Goal: Task Accomplishment & Management: Manage account settings

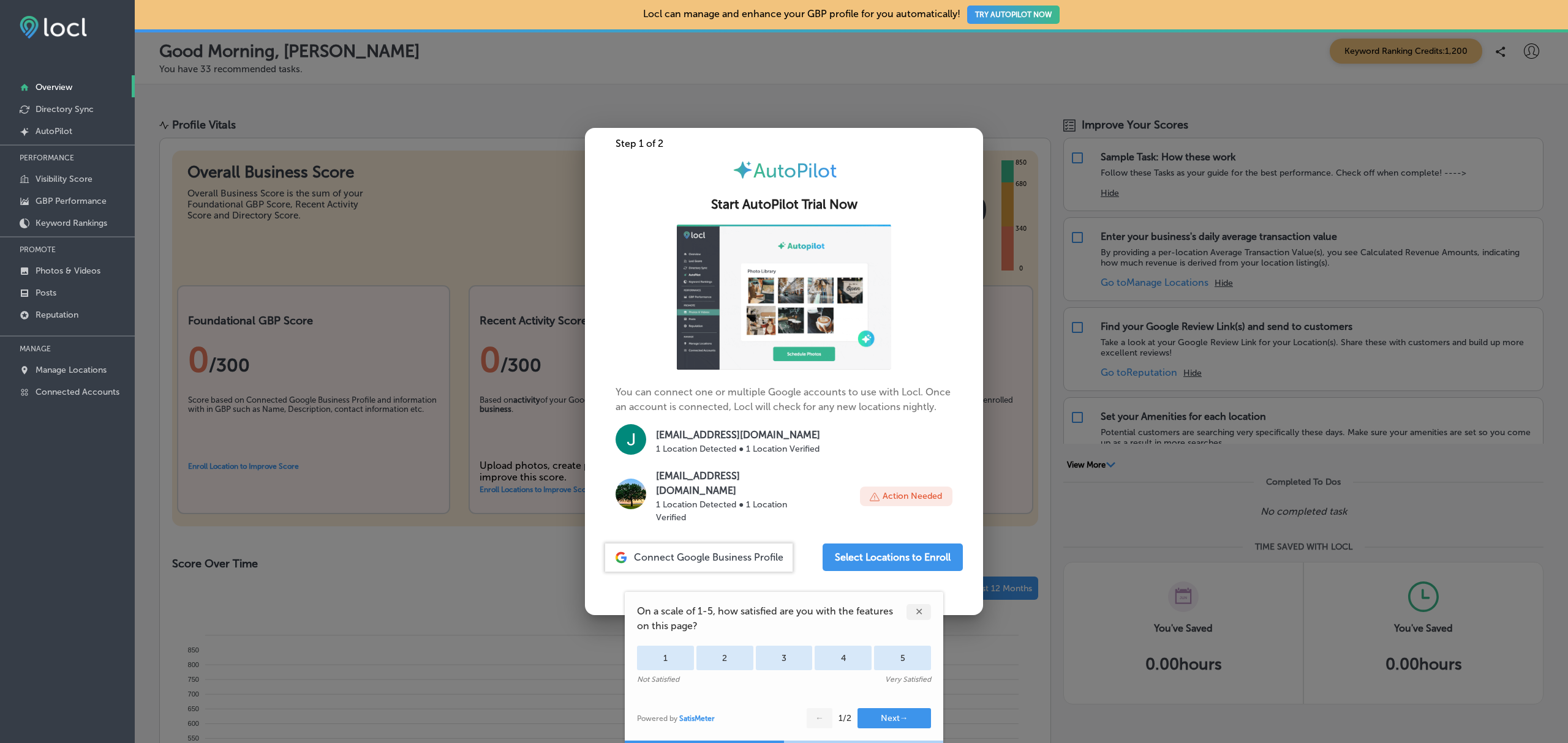
click at [549, 116] on div at bounding box center [784, 371] width 1568 height 743
click at [471, 106] on div "Profile Vitals Overall Business Score Overall Business Score is the sum of your…" at bounding box center [851, 740] width 1433 height 1275
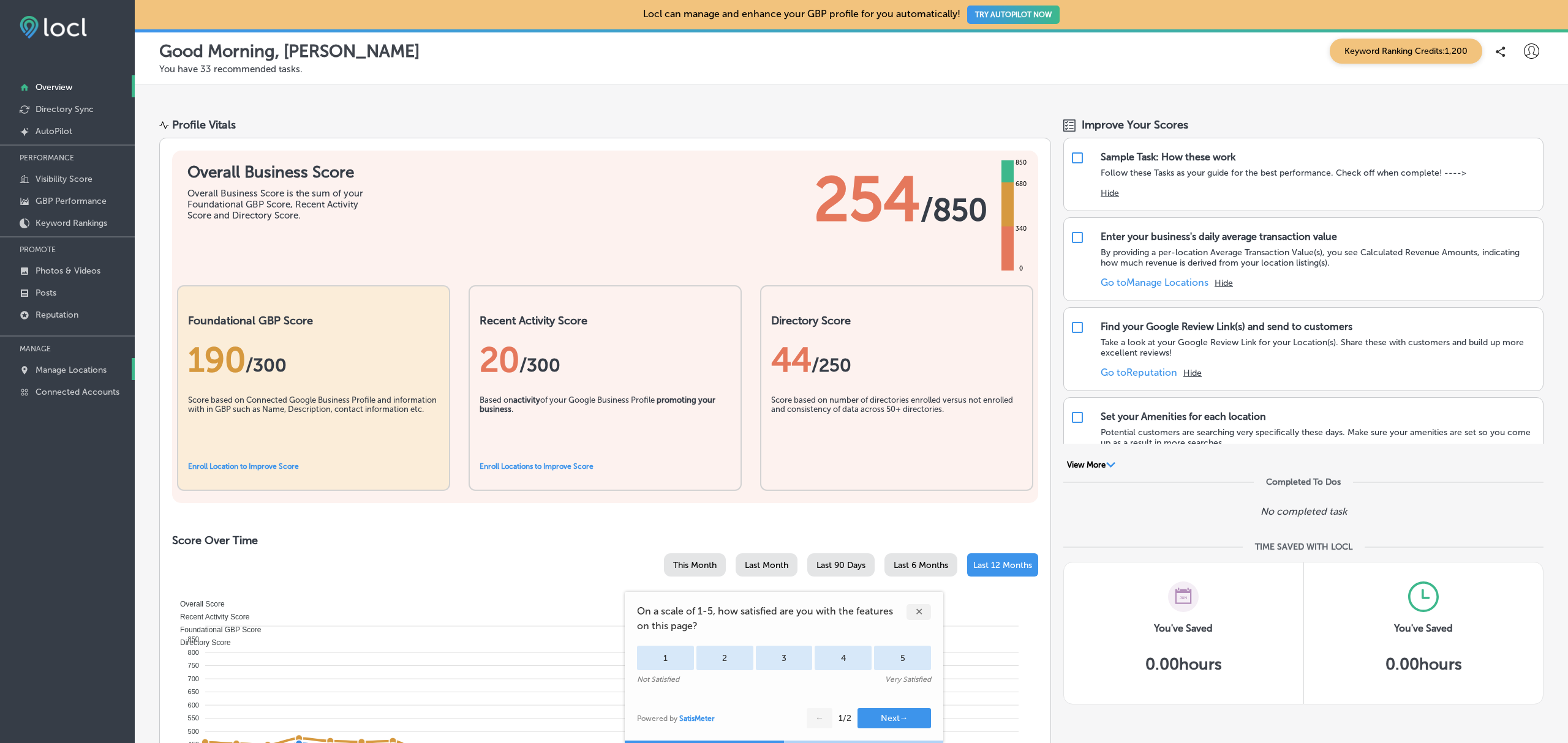
click at [96, 365] on p "Manage Locations" at bounding box center [71, 370] width 71 height 11
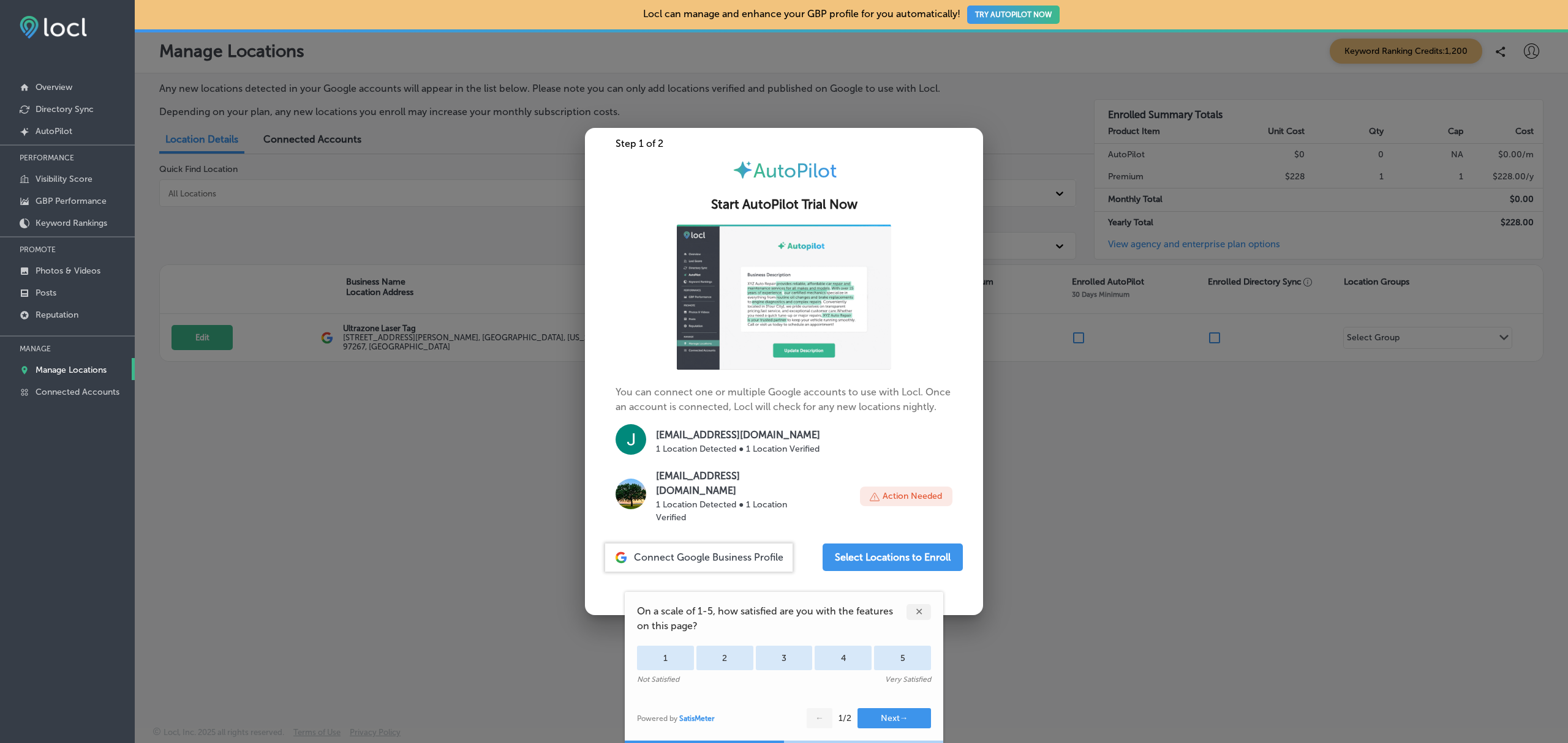
click at [424, 490] on div at bounding box center [784, 371] width 1568 height 743
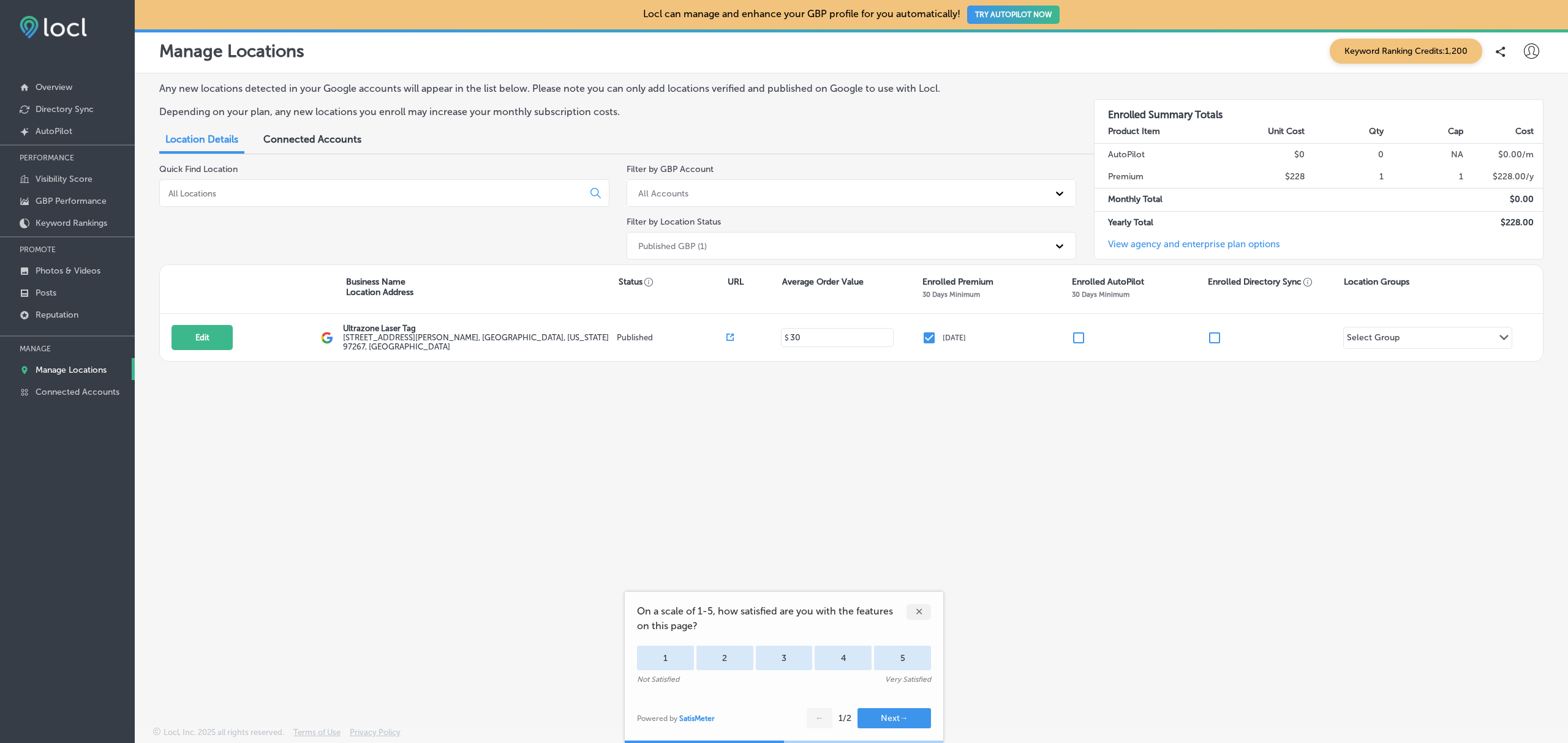
click at [1535, 52] on icon at bounding box center [1531, 51] width 15 height 15
click at [1527, 98] on p "My Account" at bounding box center [1514, 96] width 55 height 15
select select "US"
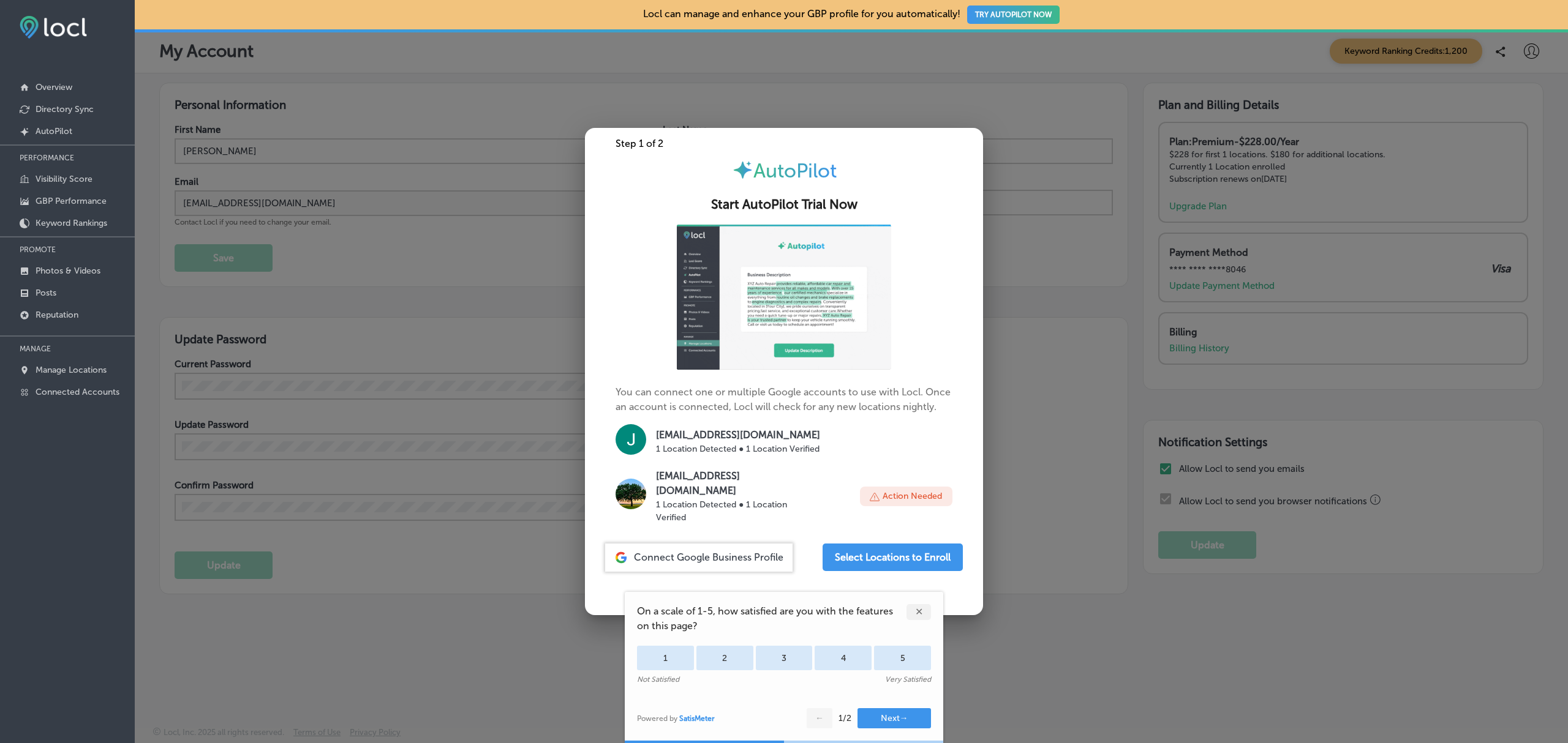
click at [381, 642] on div at bounding box center [784, 371] width 1568 height 743
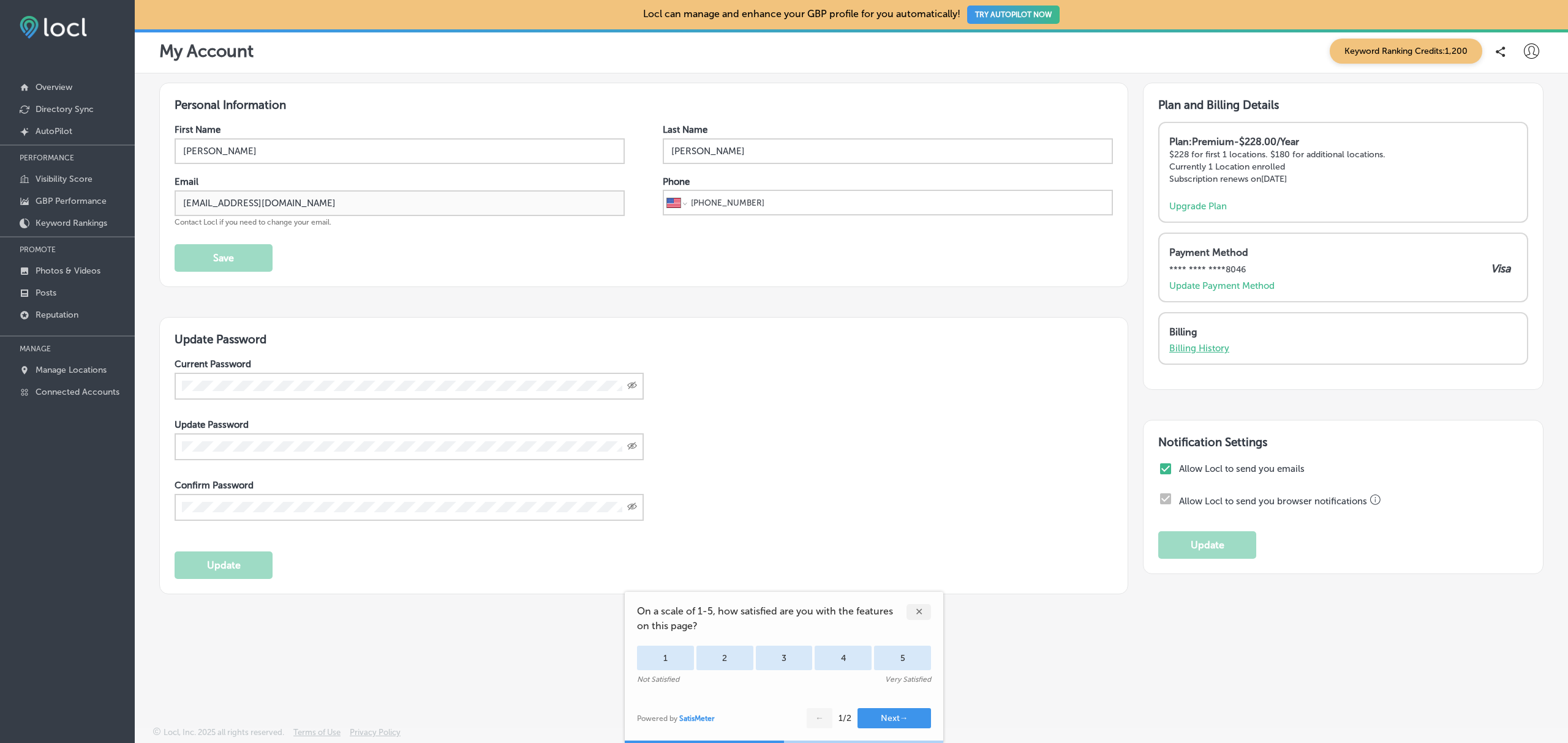
click at [1207, 348] on p "Billing History" at bounding box center [1200, 348] width 60 height 11
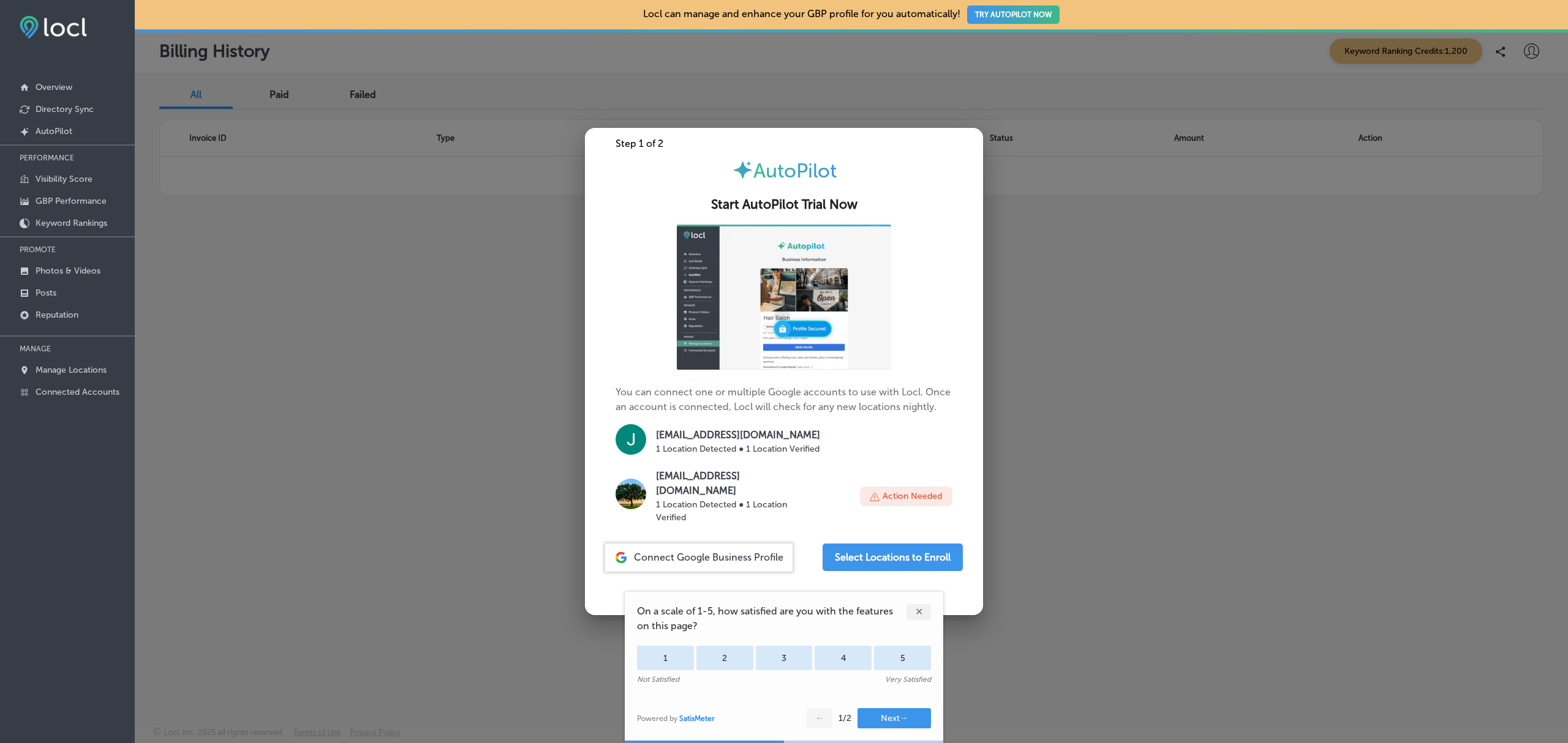
click at [1207, 348] on div at bounding box center [784, 371] width 1568 height 743
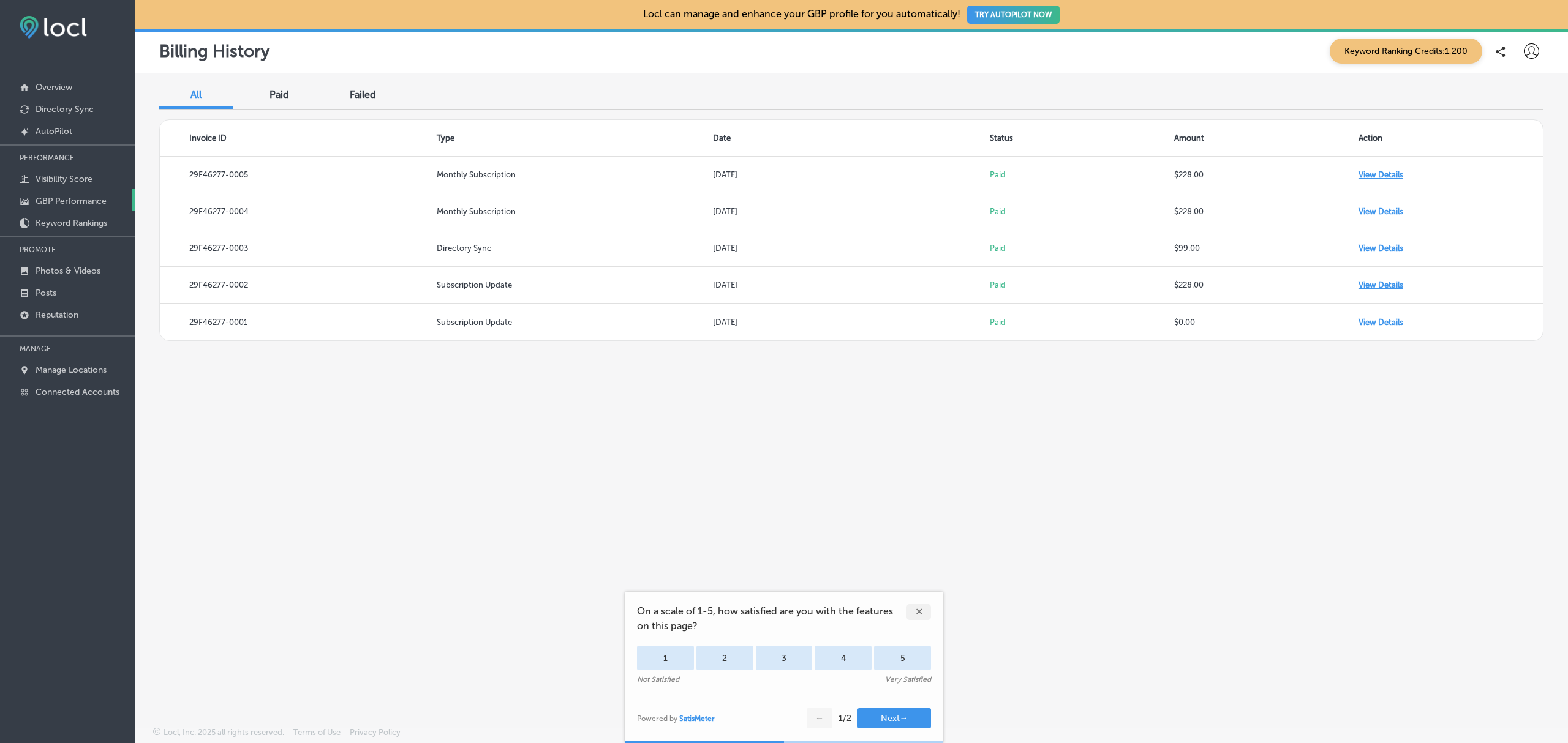
click at [74, 196] on p "GBP Performance" at bounding box center [71, 201] width 71 height 11
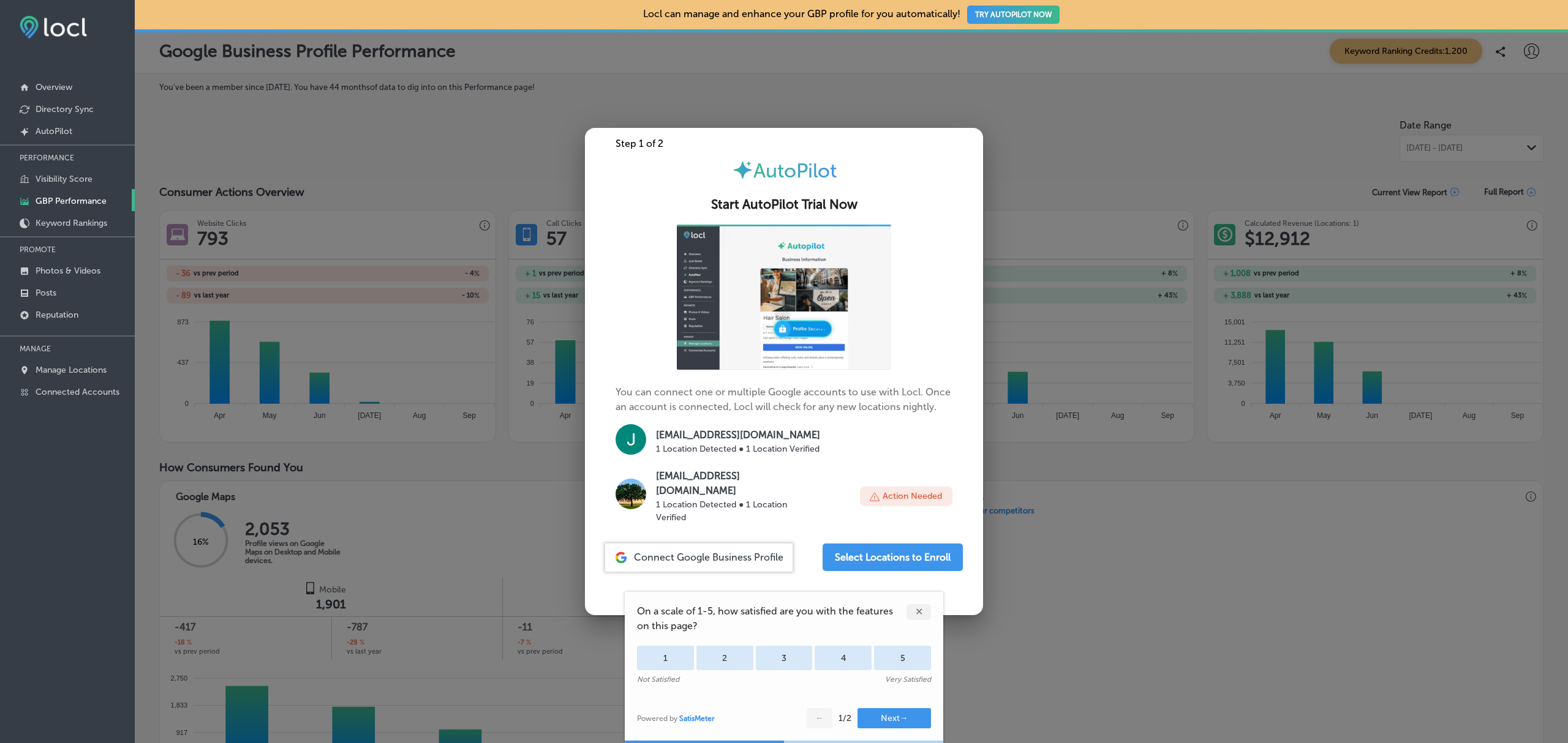
click at [556, 630] on div at bounding box center [784, 371] width 1568 height 743
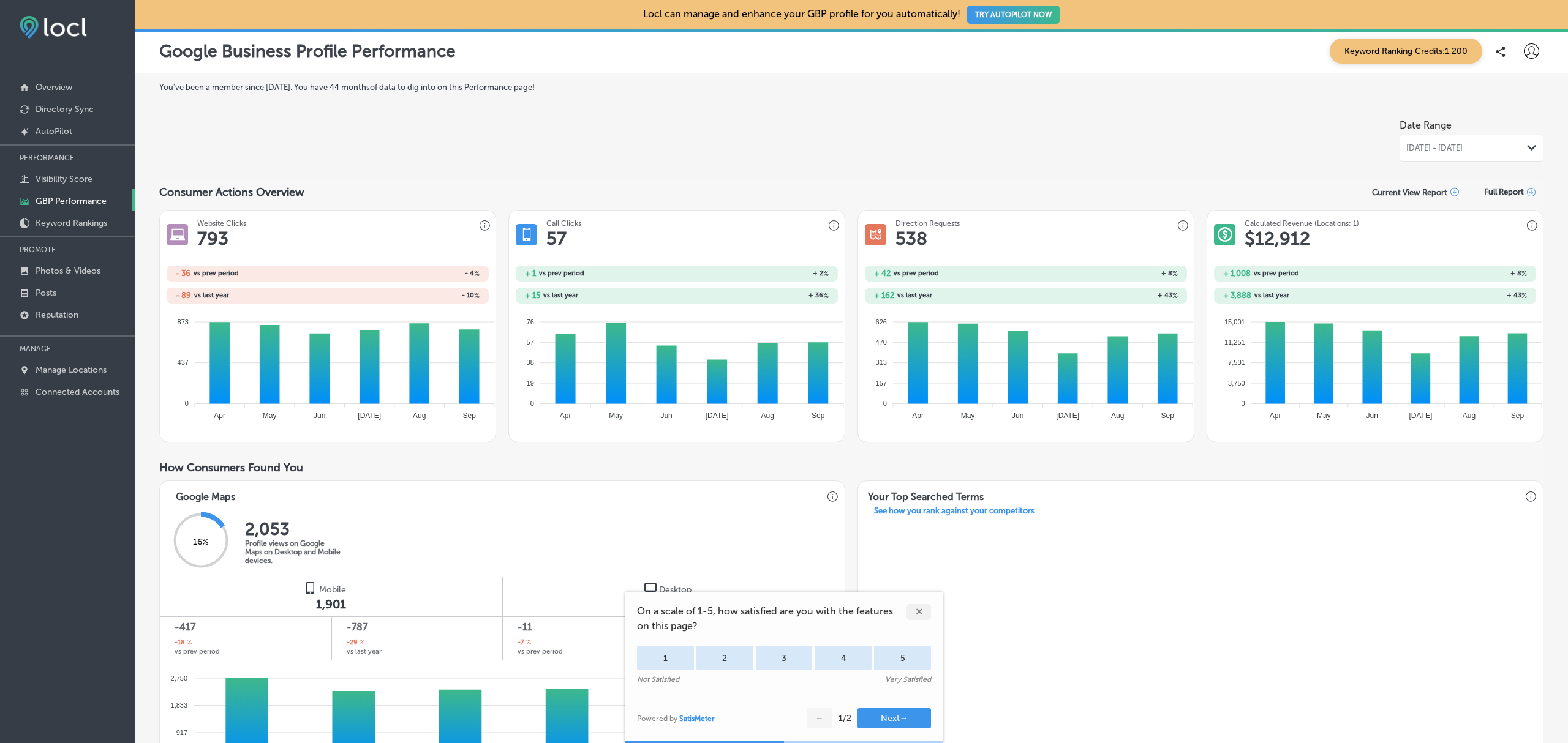
click at [919, 610] on div "✕" at bounding box center [919, 612] width 24 height 16
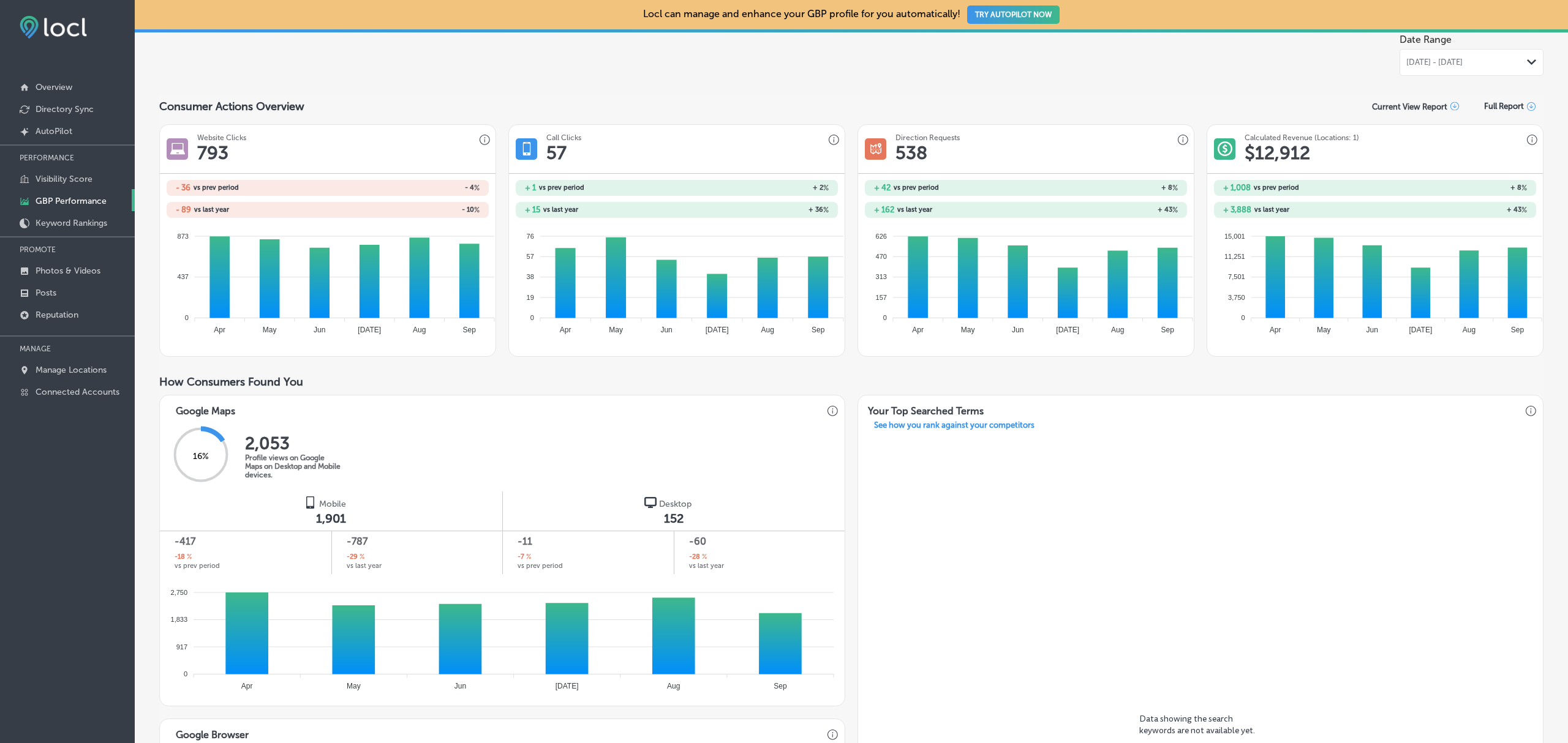
scroll to position [93, 0]
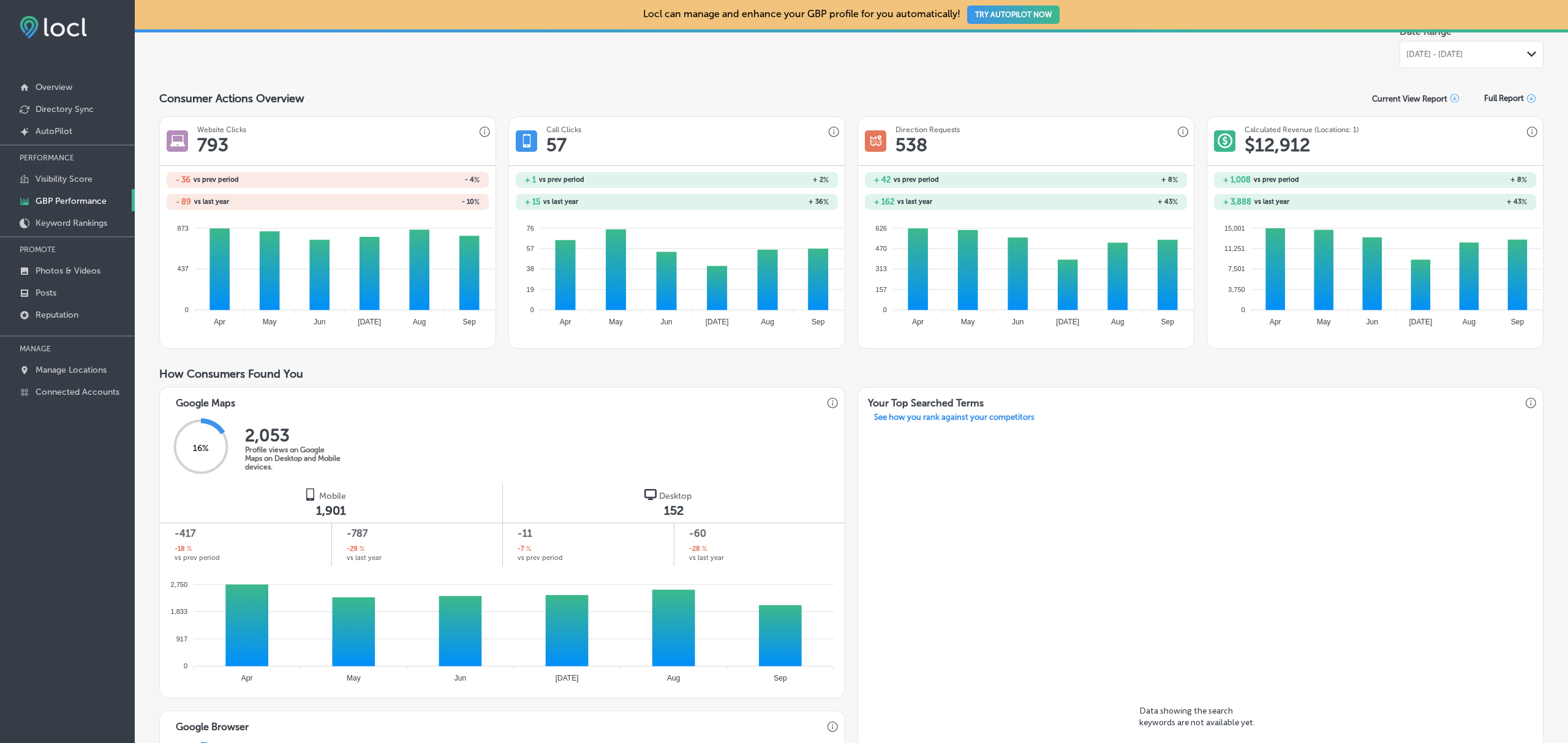
click at [1437, 537] on div "Data showing the search keywords are not available yet." at bounding box center [1200, 722] width 685 height 586
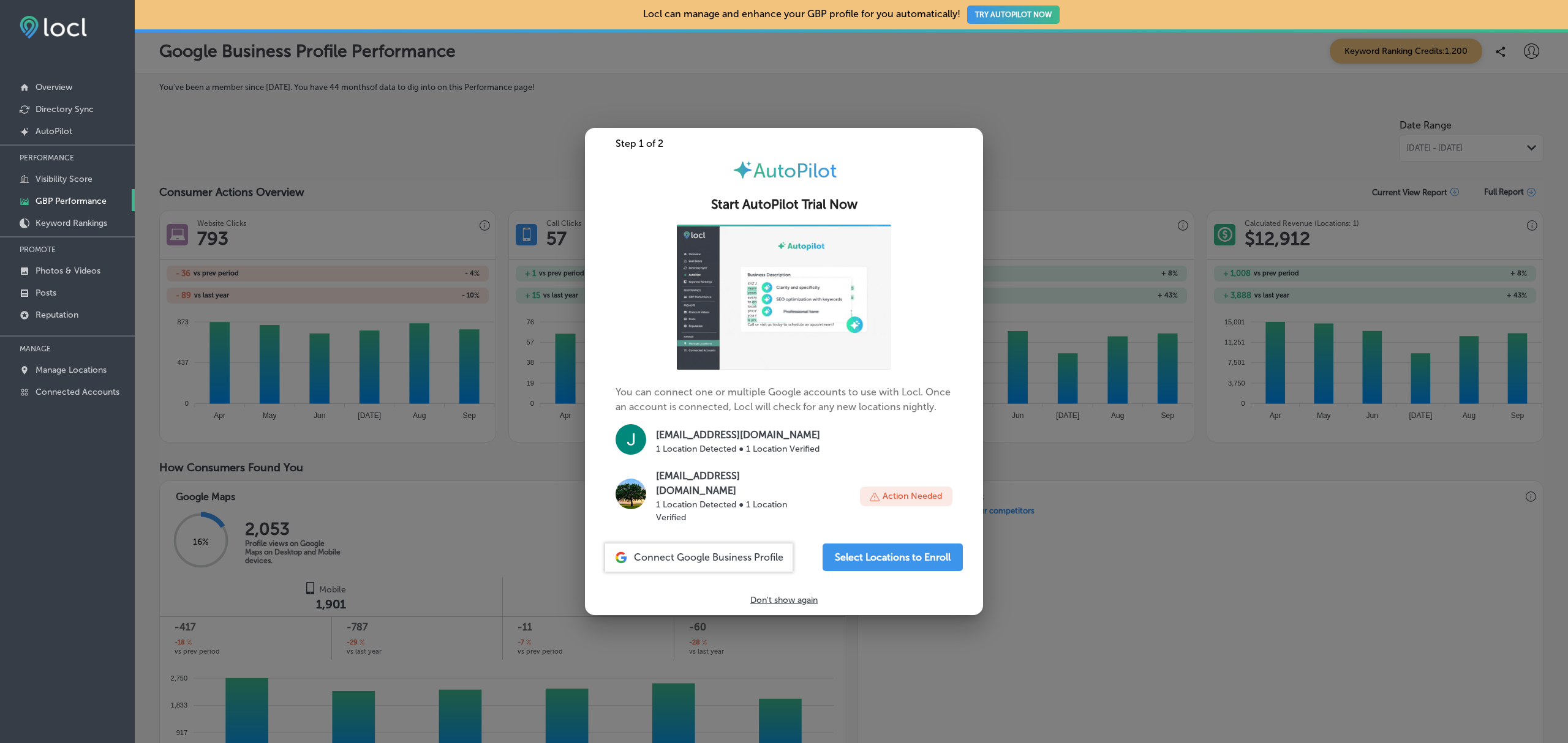
click at [1110, 454] on div at bounding box center [784, 371] width 1568 height 743
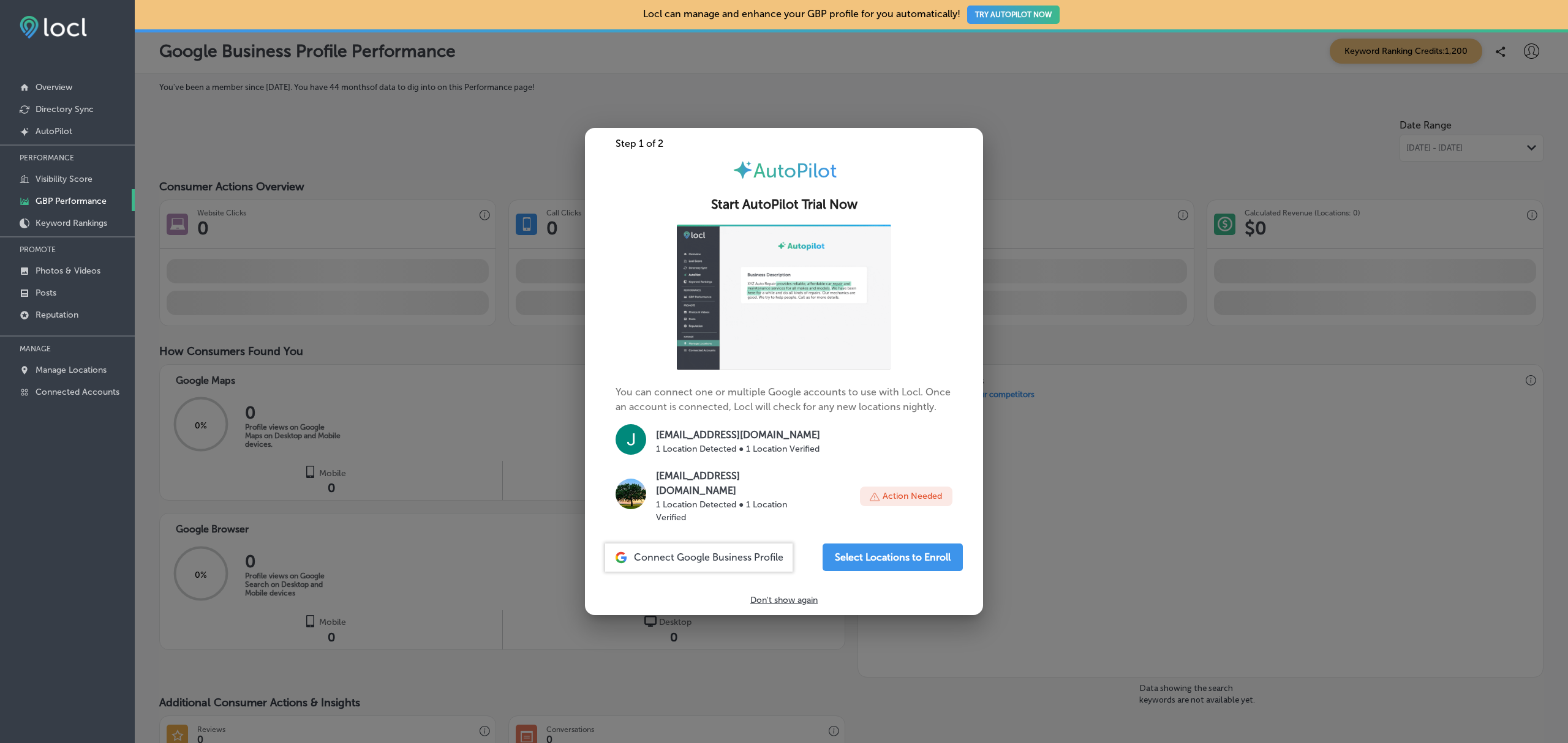
click at [1152, 436] on div at bounding box center [784, 371] width 1568 height 743
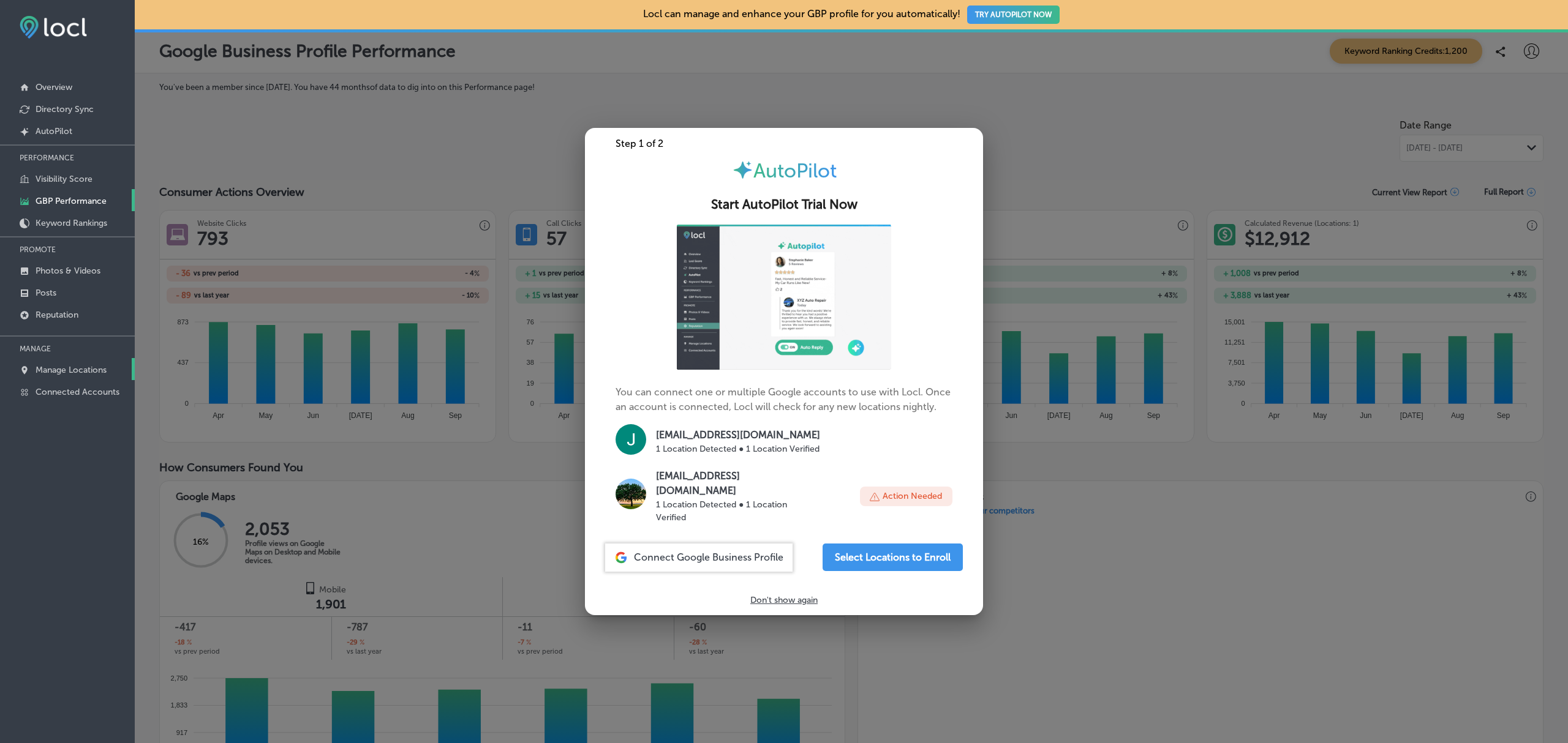
click at [69, 370] on p "Manage Locations" at bounding box center [71, 370] width 71 height 11
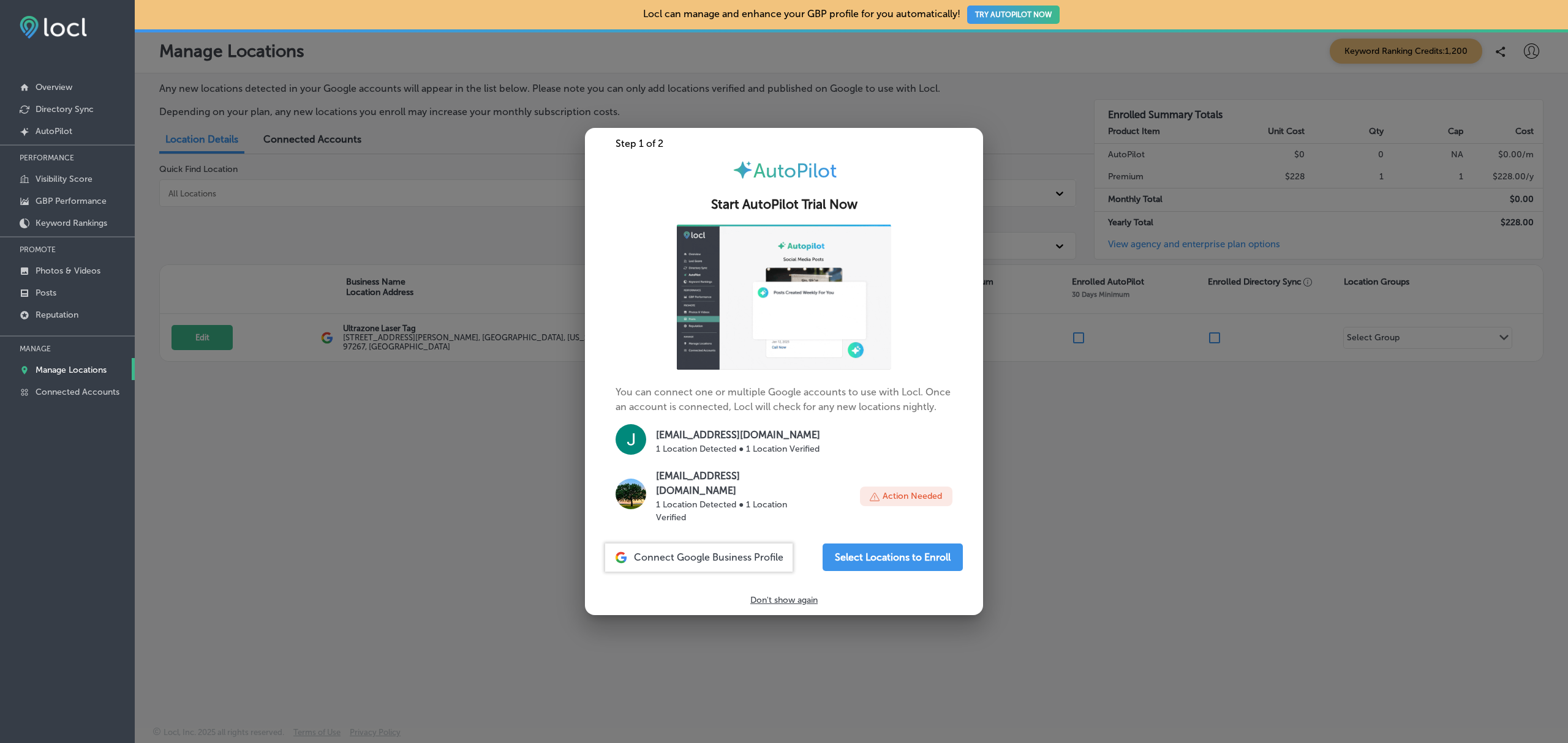
click at [425, 515] on div at bounding box center [784, 371] width 1568 height 743
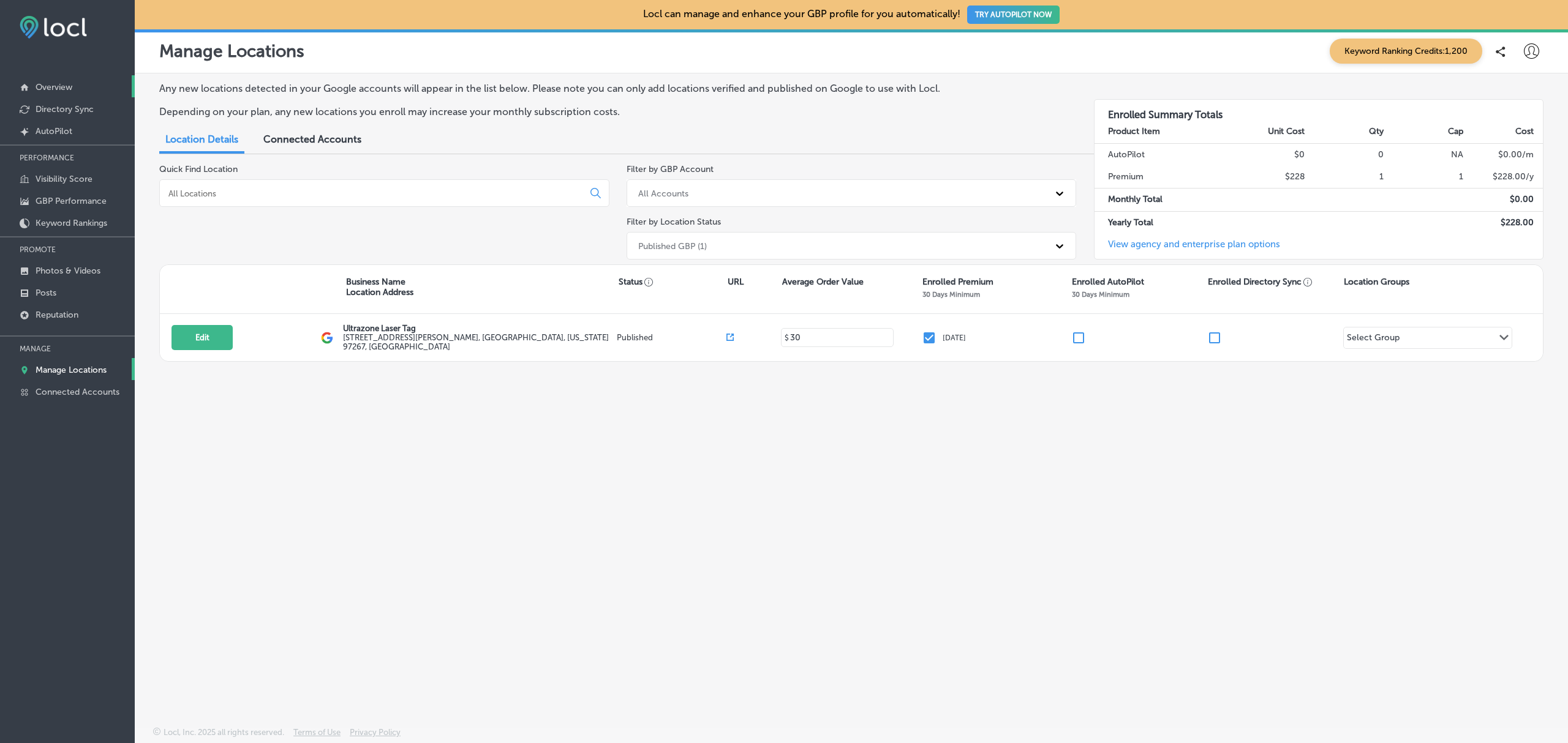
click at [77, 89] on link "Overview" at bounding box center [67, 86] width 135 height 22
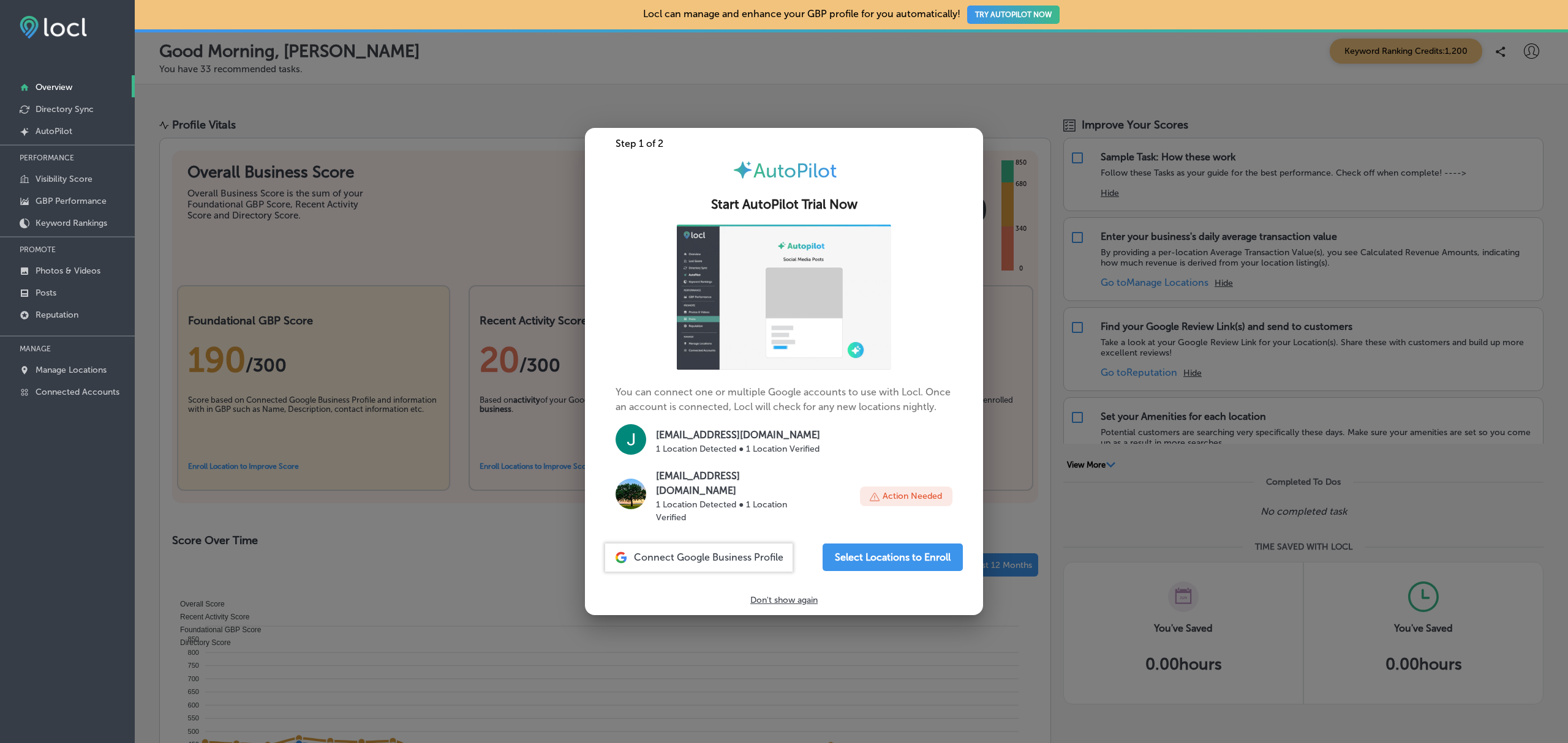
click at [545, 65] on div at bounding box center [784, 371] width 1568 height 743
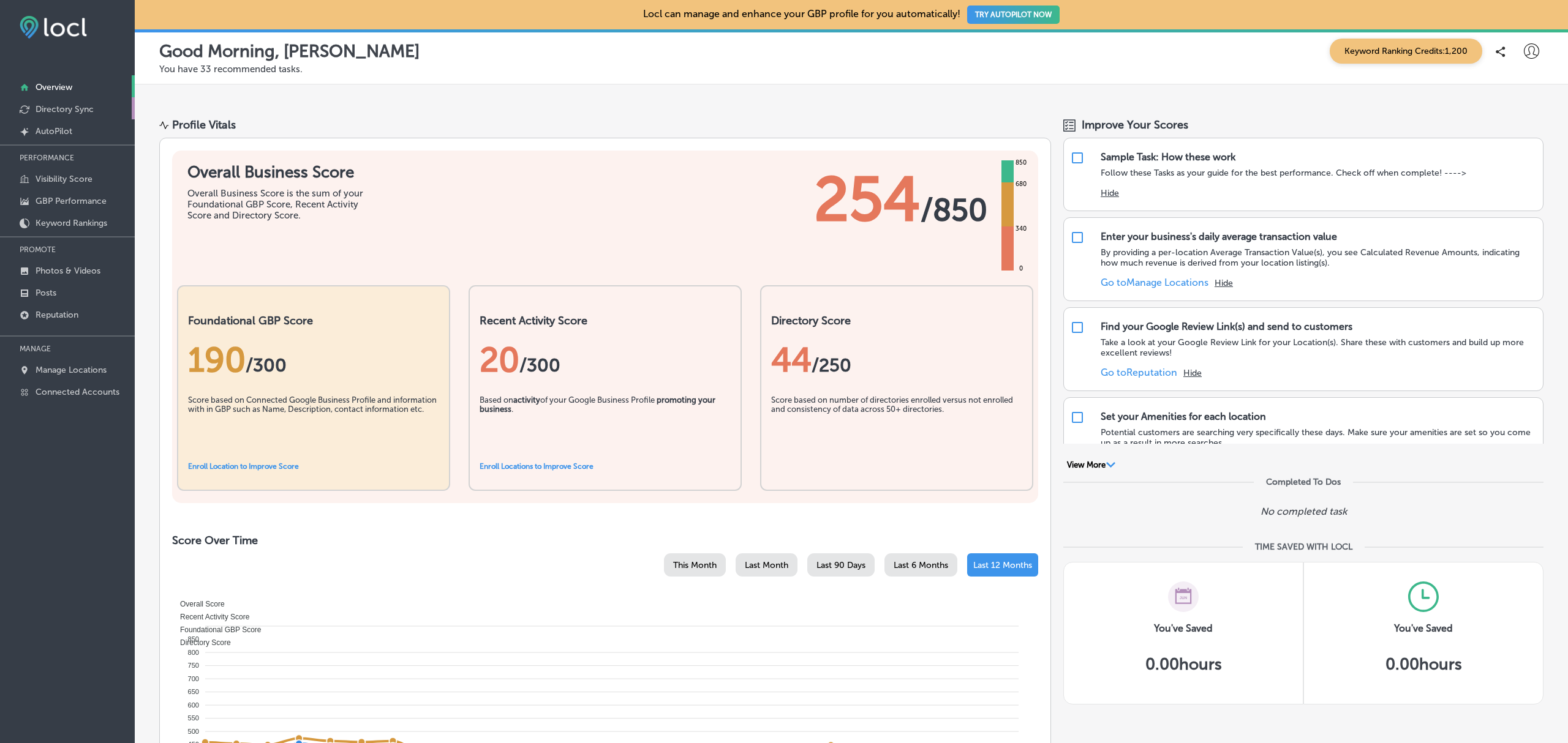
click at [77, 108] on p "Directory Sync" at bounding box center [64, 109] width 58 height 11
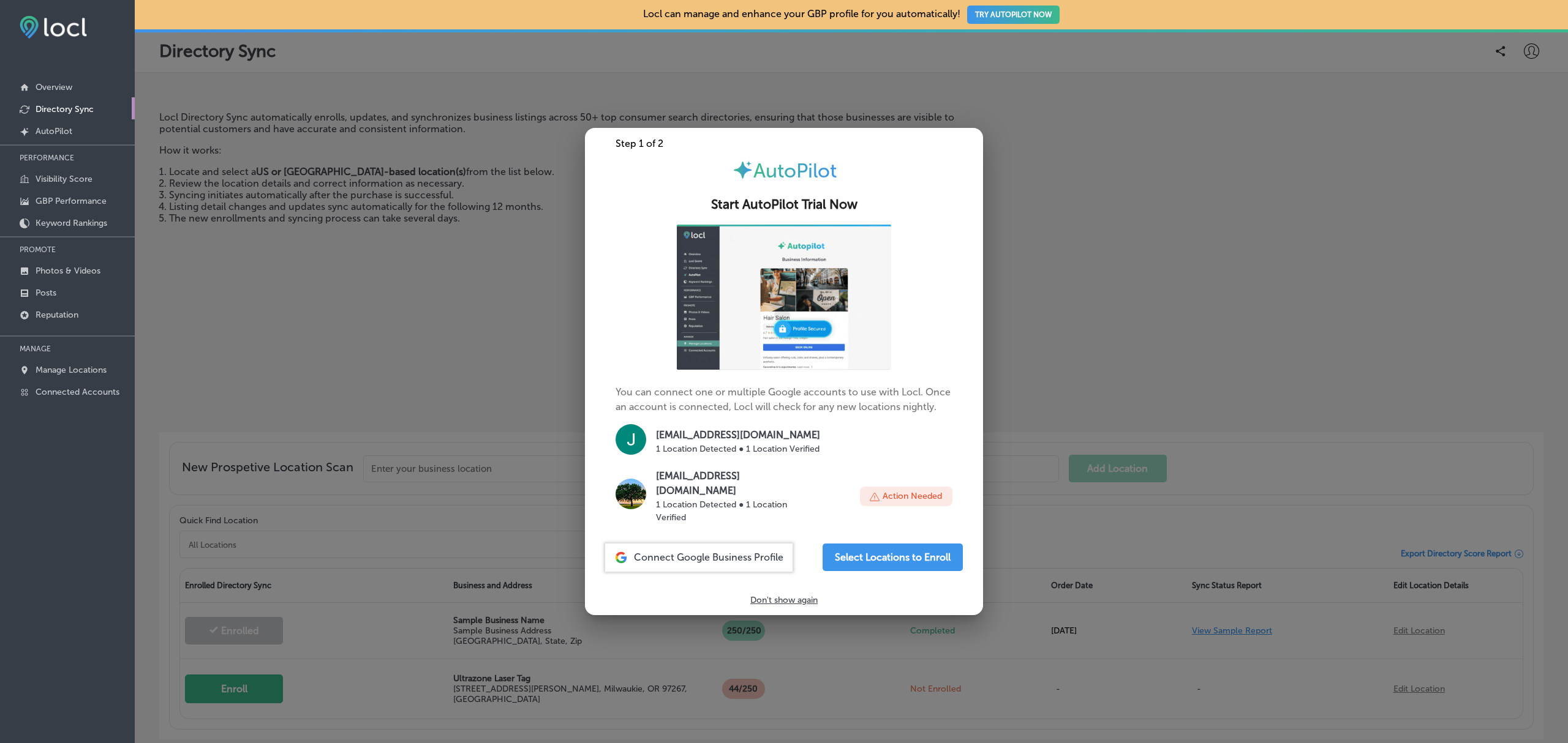
click at [794, 595] on p "Don't show again" at bounding box center [784, 600] width 67 height 11
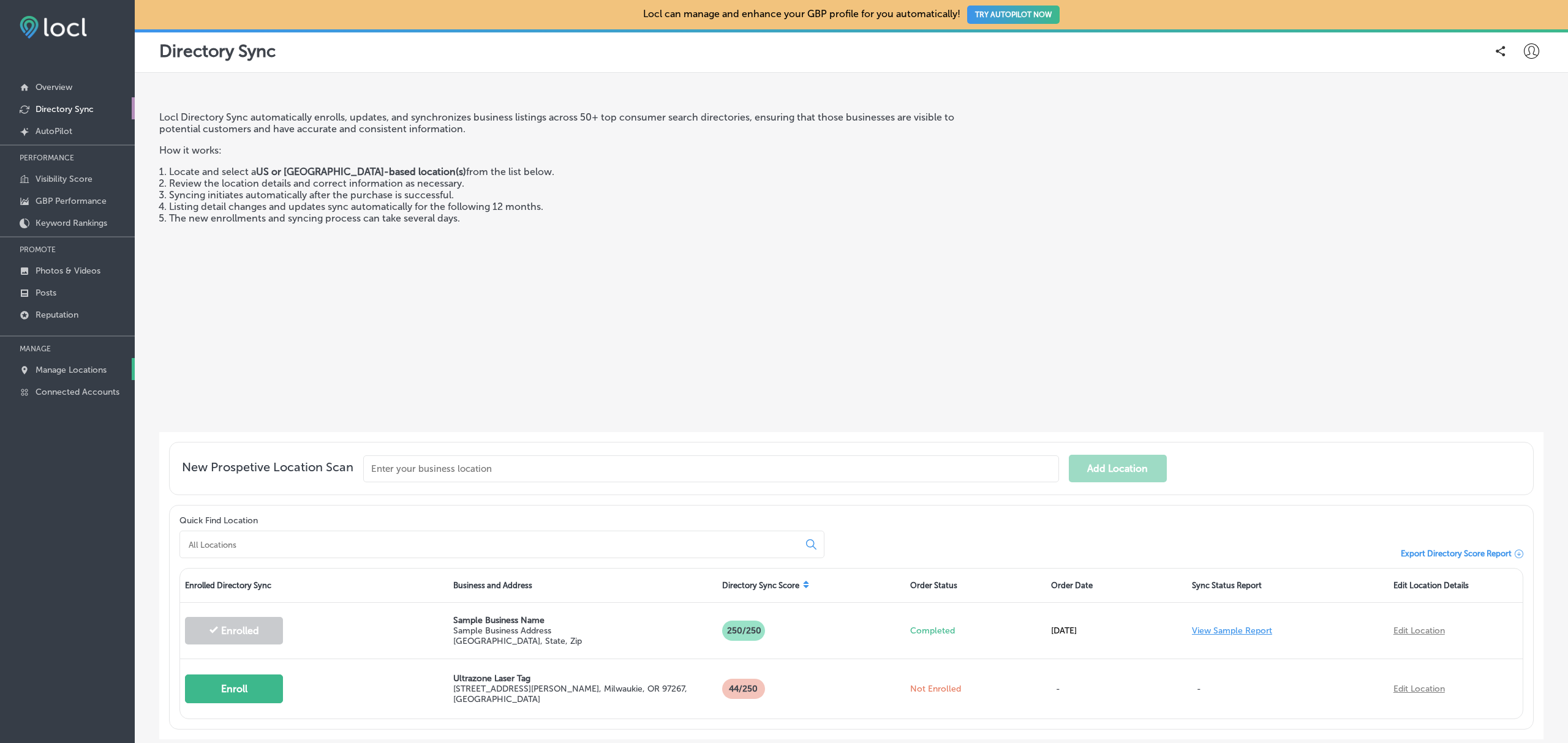
click at [84, 371] on p "Manage Locations" at bounding box center [71, 370] width 71 height 11
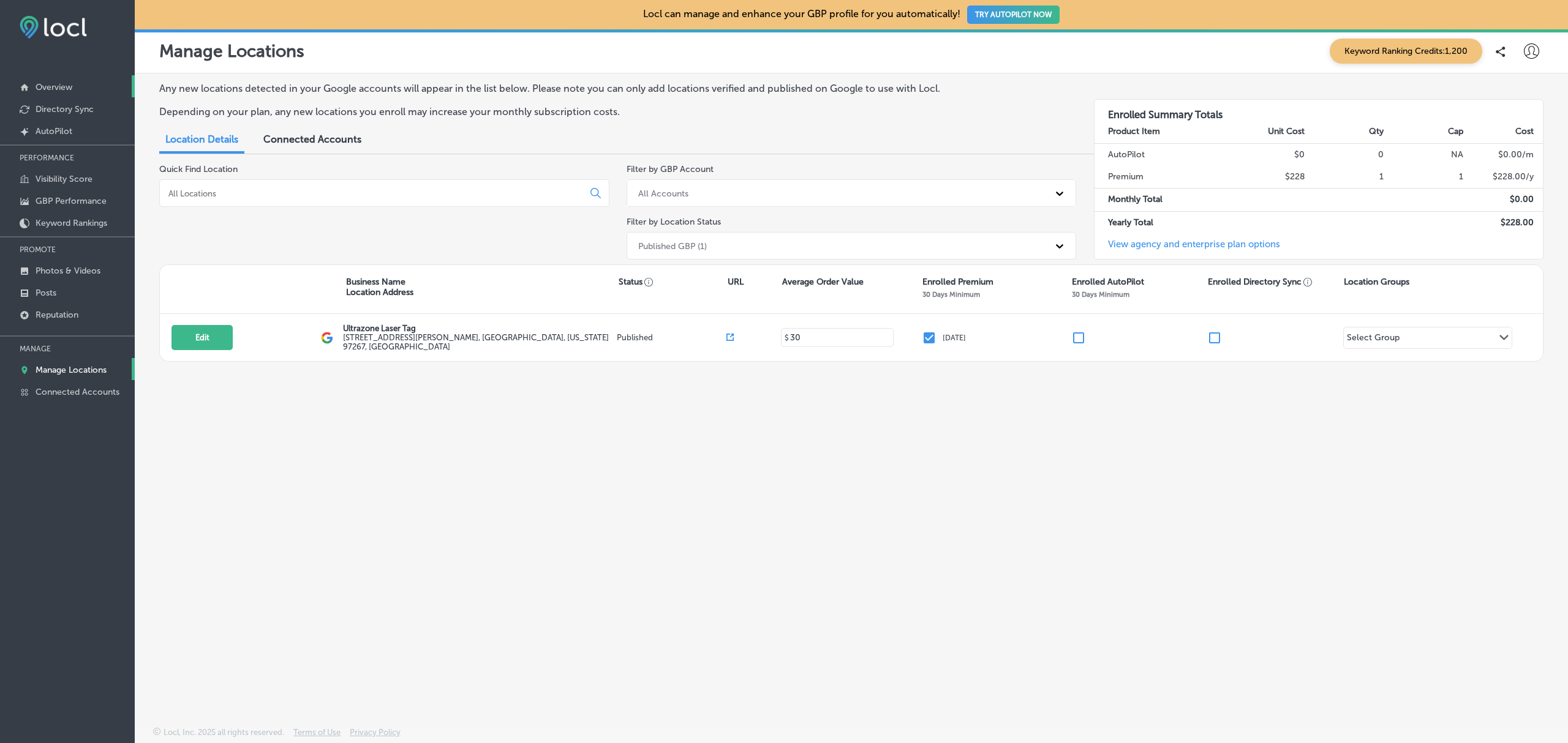
click at [70, 87] on p "Overview" at bounding box center [54, 87] width 36 height 11
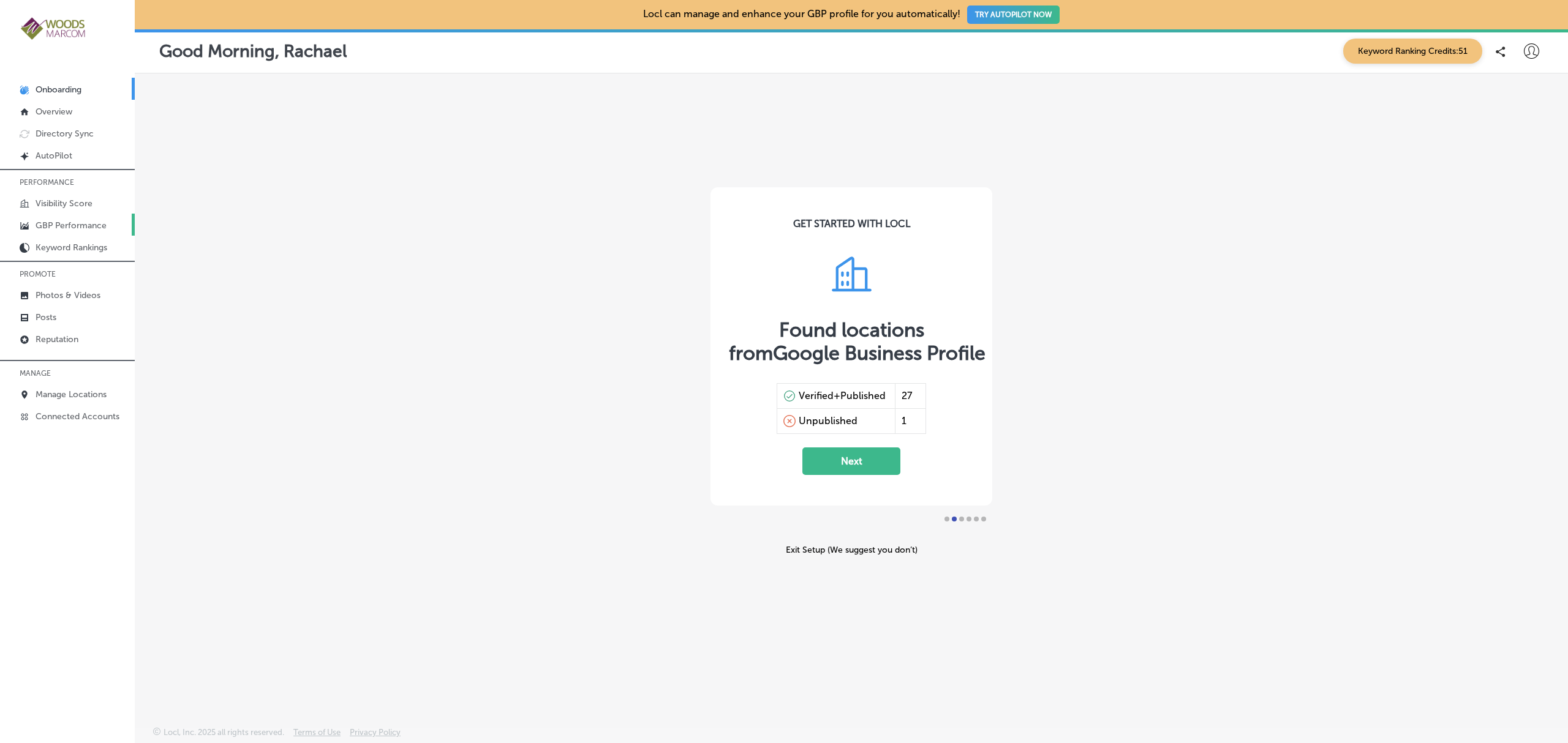
click at [67, 231] on p "GBP Performance" at bounding box center [71, 226] width 71 height 11
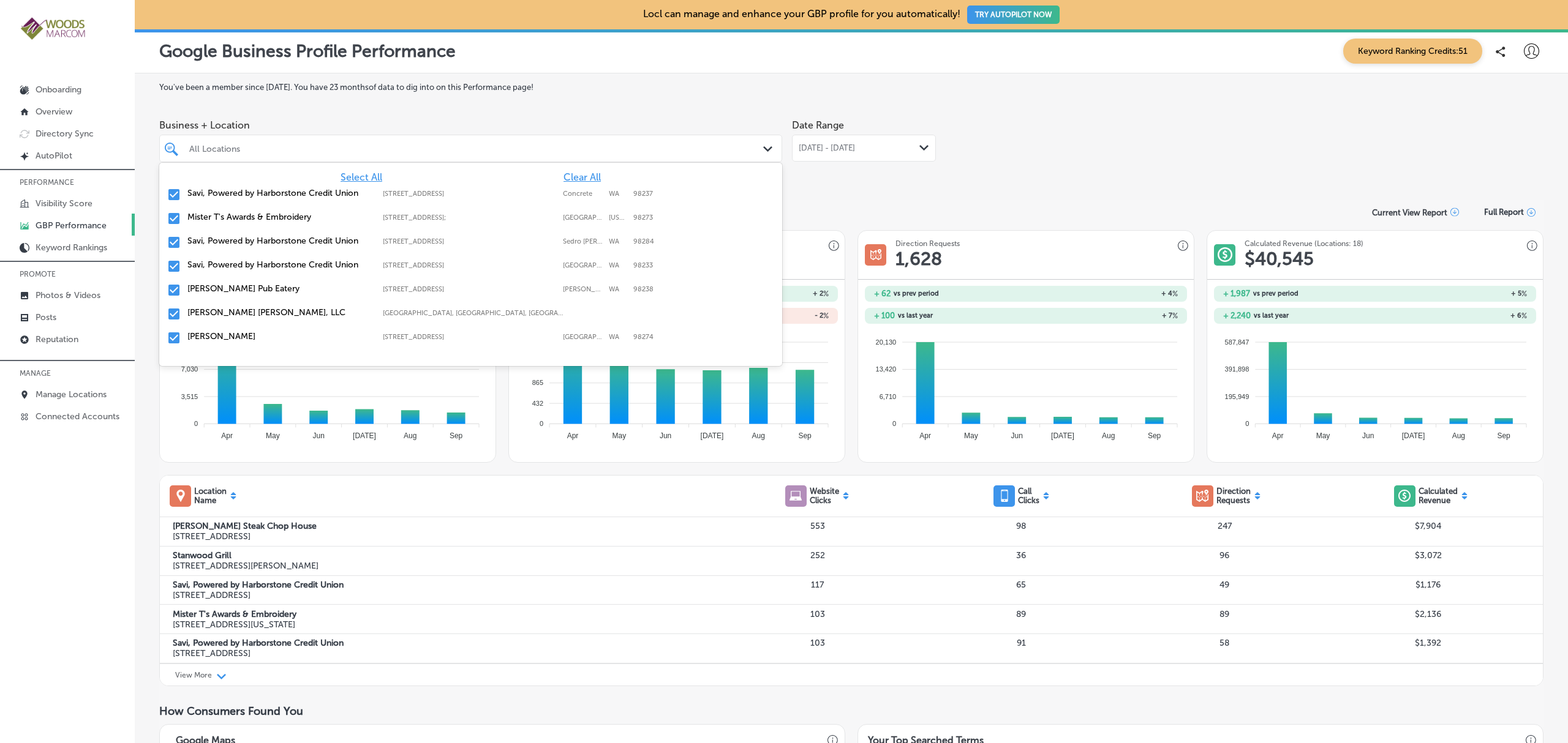
click at [756, 143] on div "All Locations Path Created with Sketch." at bounding box center [471, 148] width 622 height 19
click at [569, 178] on span "Clear All" at bounding box center [582, 177] width 37 height 11
click at [197, 333] on label "Chinn GYN" at bounding box center [278, 336] width 183 height 11
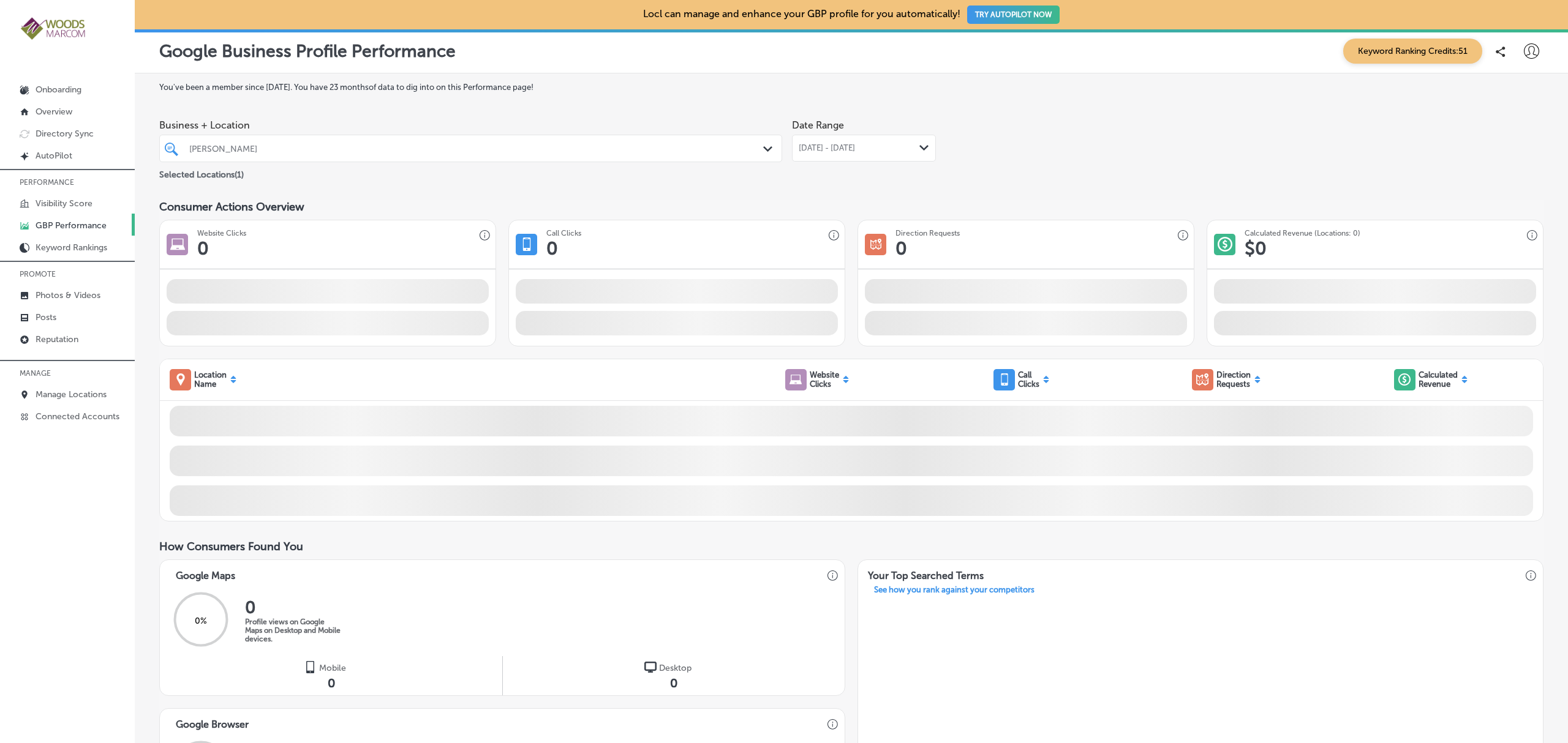
click at [1045, 138] on div "Business + Location Chinn GYN Path Created with Sketch. Selected Locations ( 1 …" at bounding box center [851, 148] width 1384 height 69
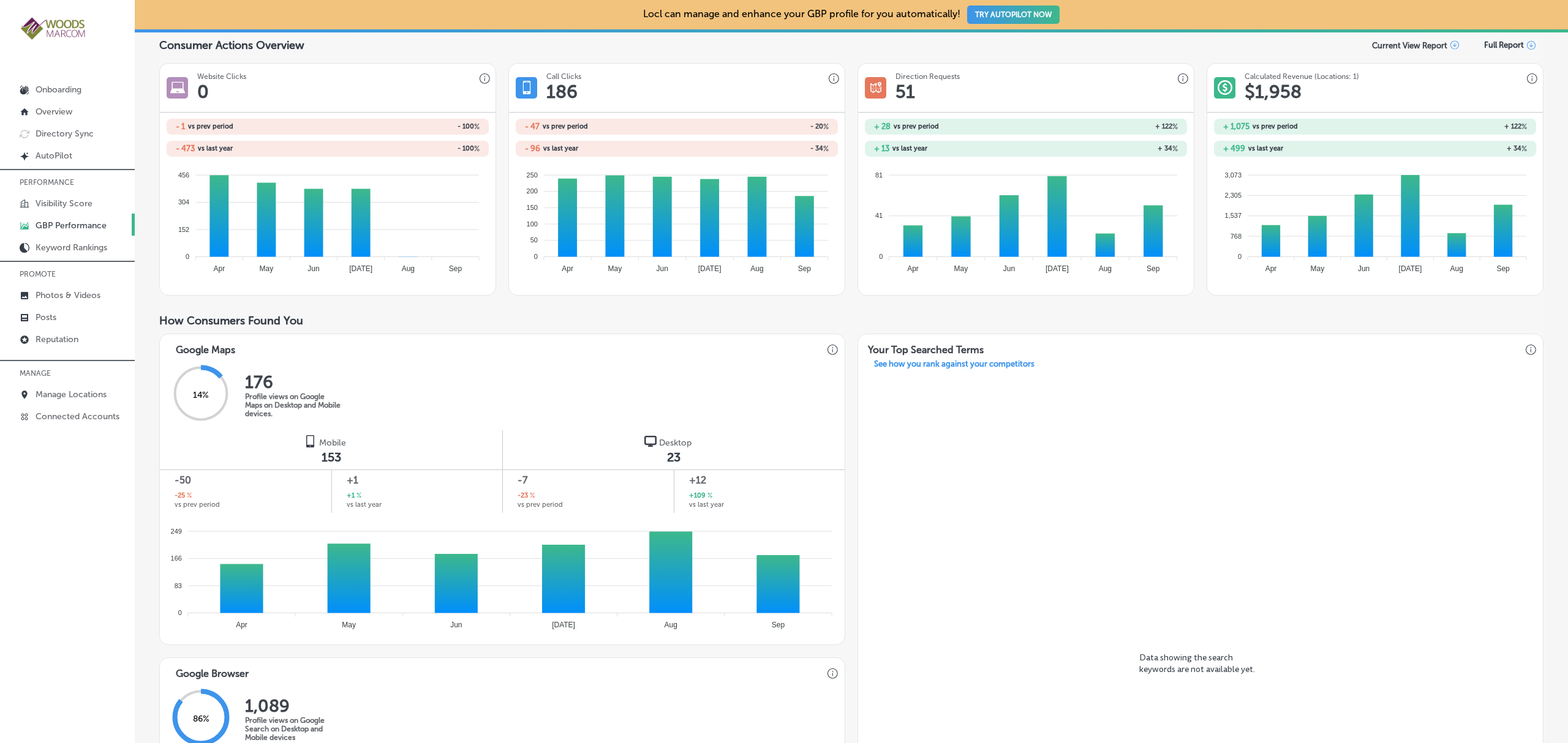
scroll to position [166, 0]
click at [1526, 354] on icon "button" at bounding box center [1531, 350] width 11 height 11
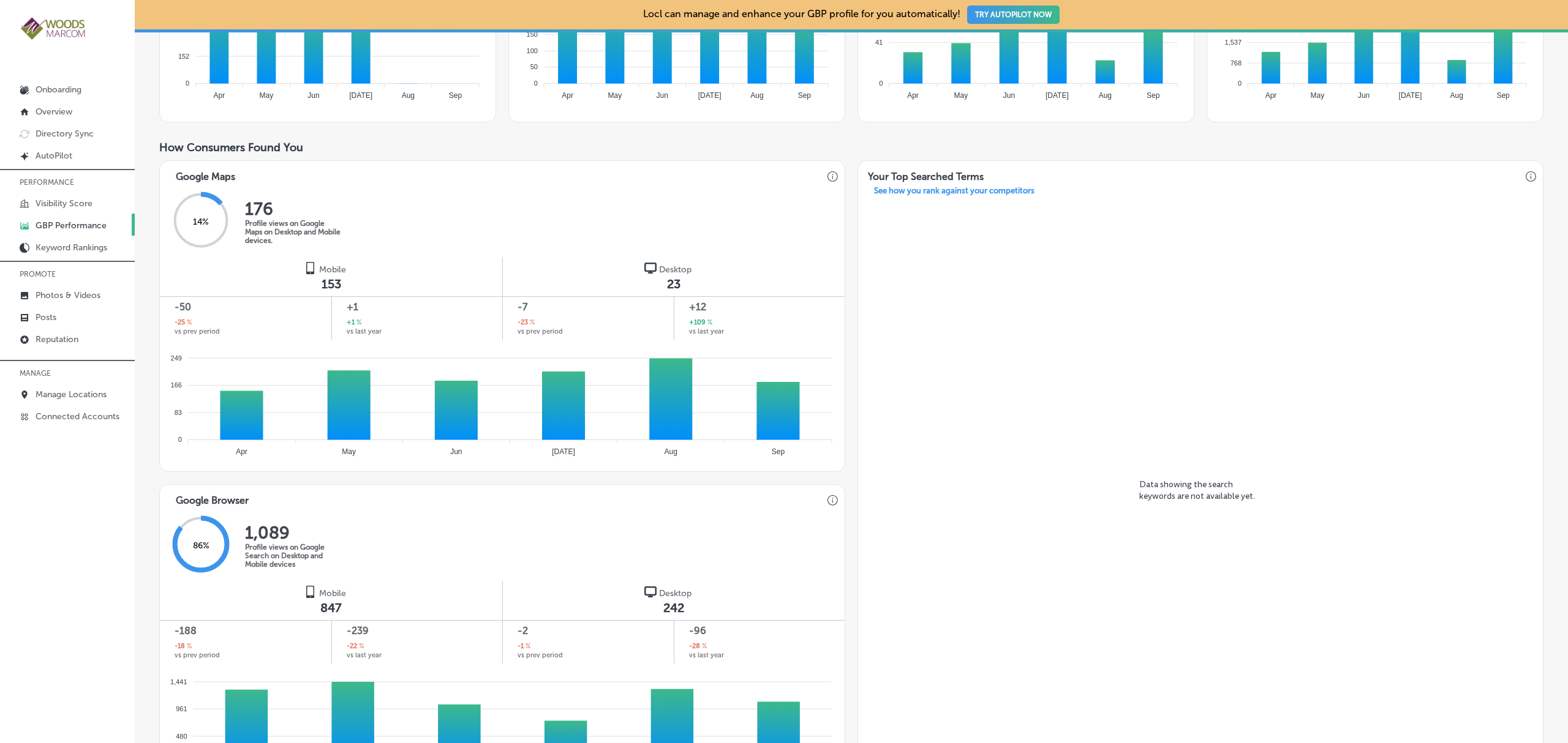
scroll to position [0, 0]
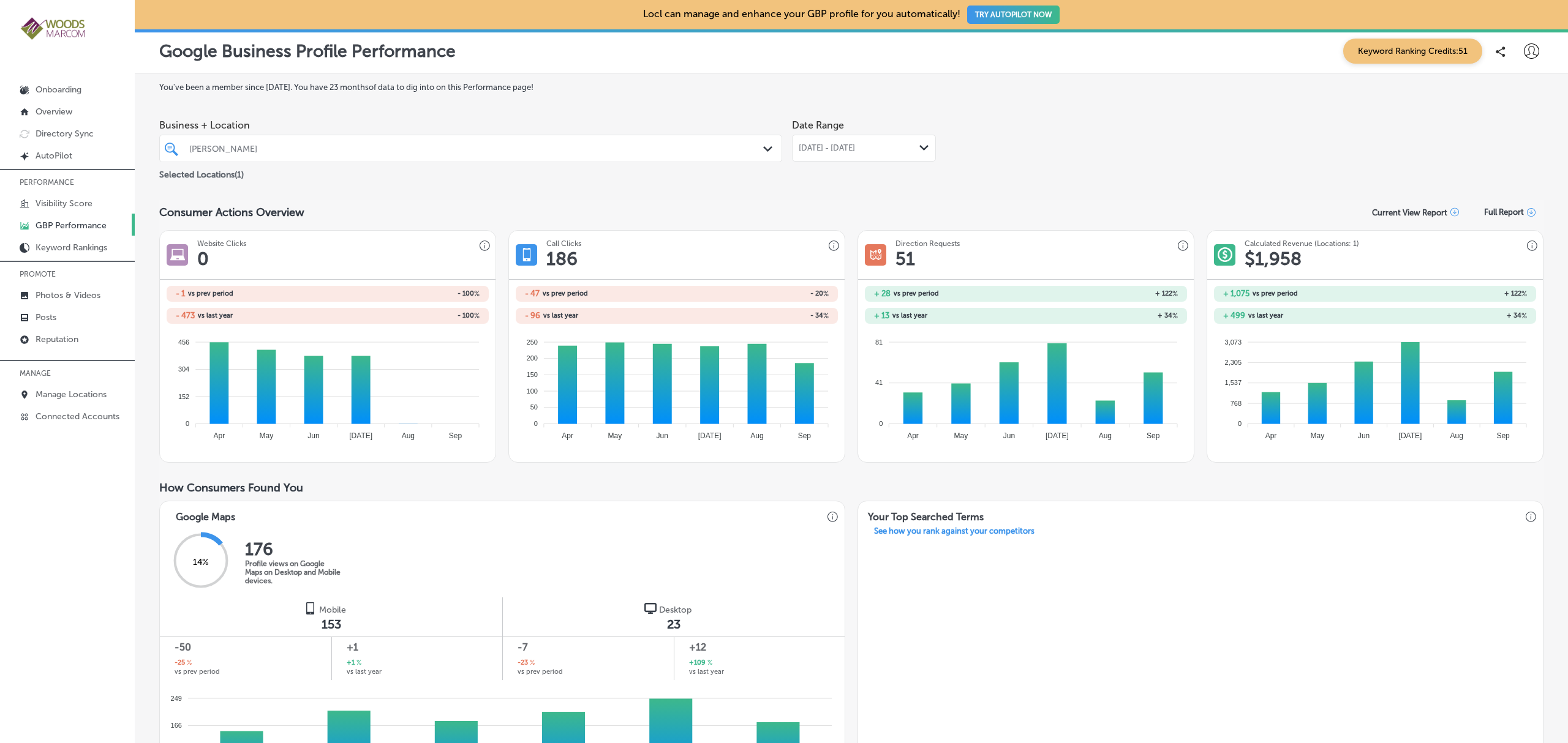
click at [920, 145] on icon "Path Created with Sketch." at bounding box center [924, 148] width 9 height 6
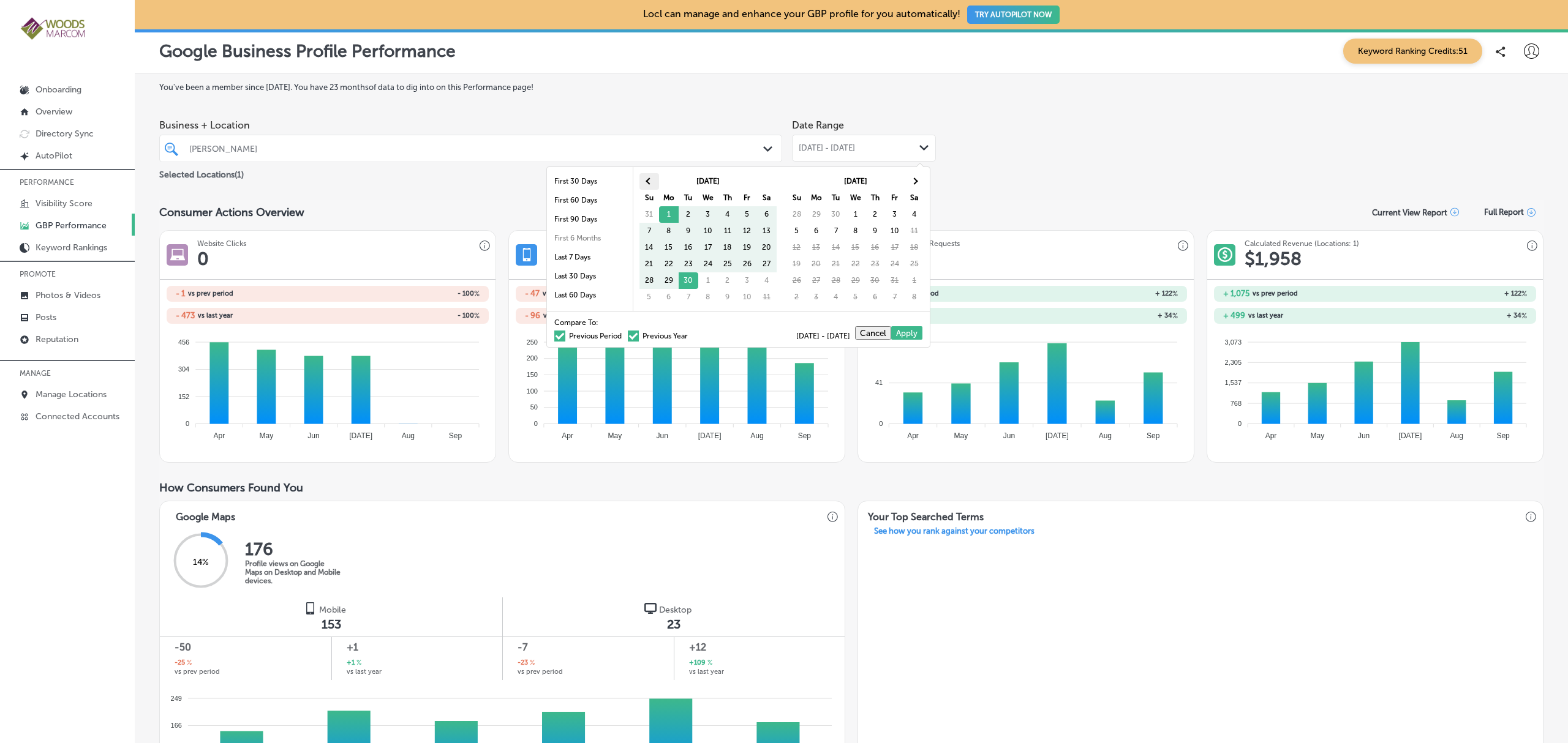
click at [645, 178] on th at bounding box center [649, 181] width 19 height 16
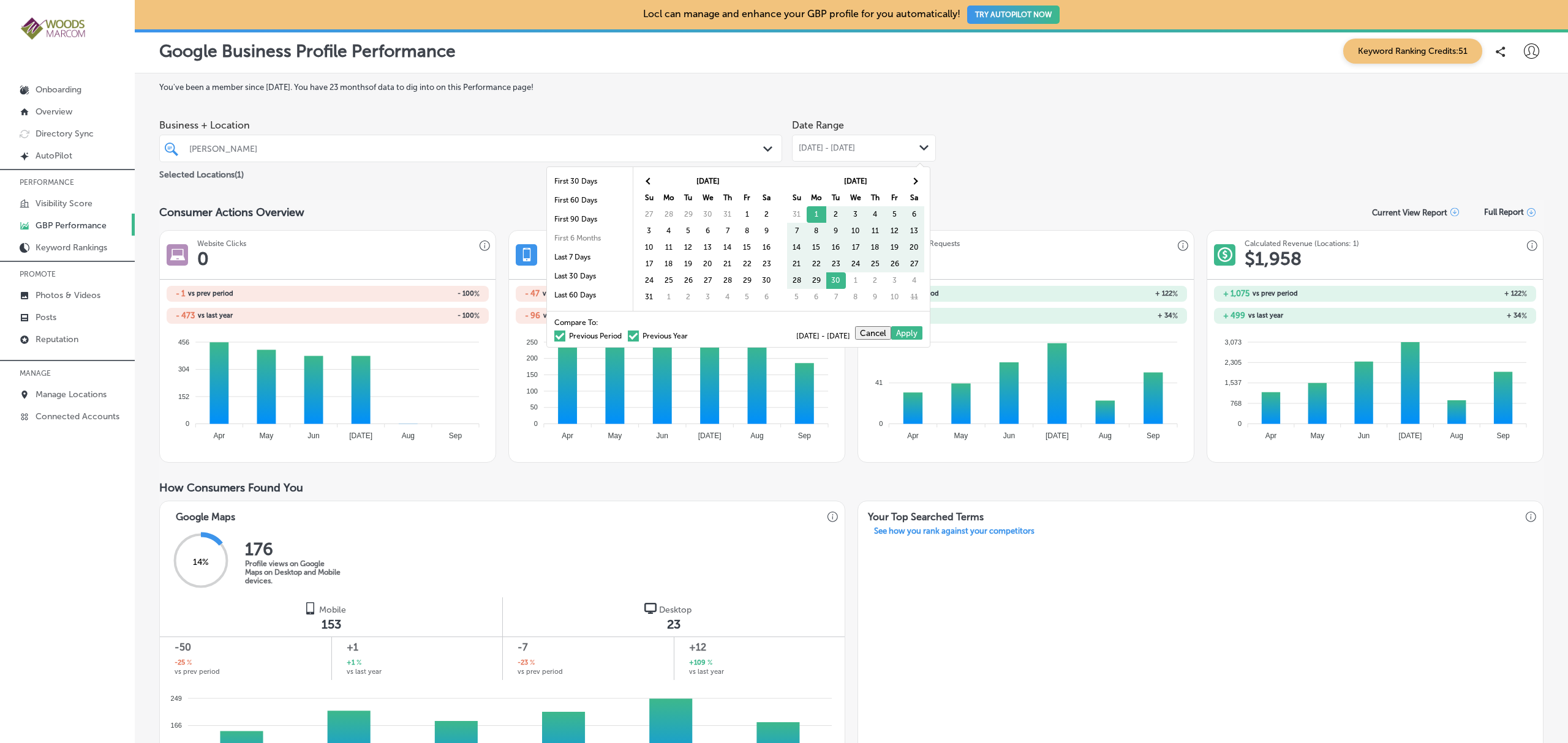
click at [645, 178] on th at bounding box center [649, 181] width 19 height 16
click at [579, 241] on li "Last 90 Days" at bounding box center [590, 243] width 86 height 19
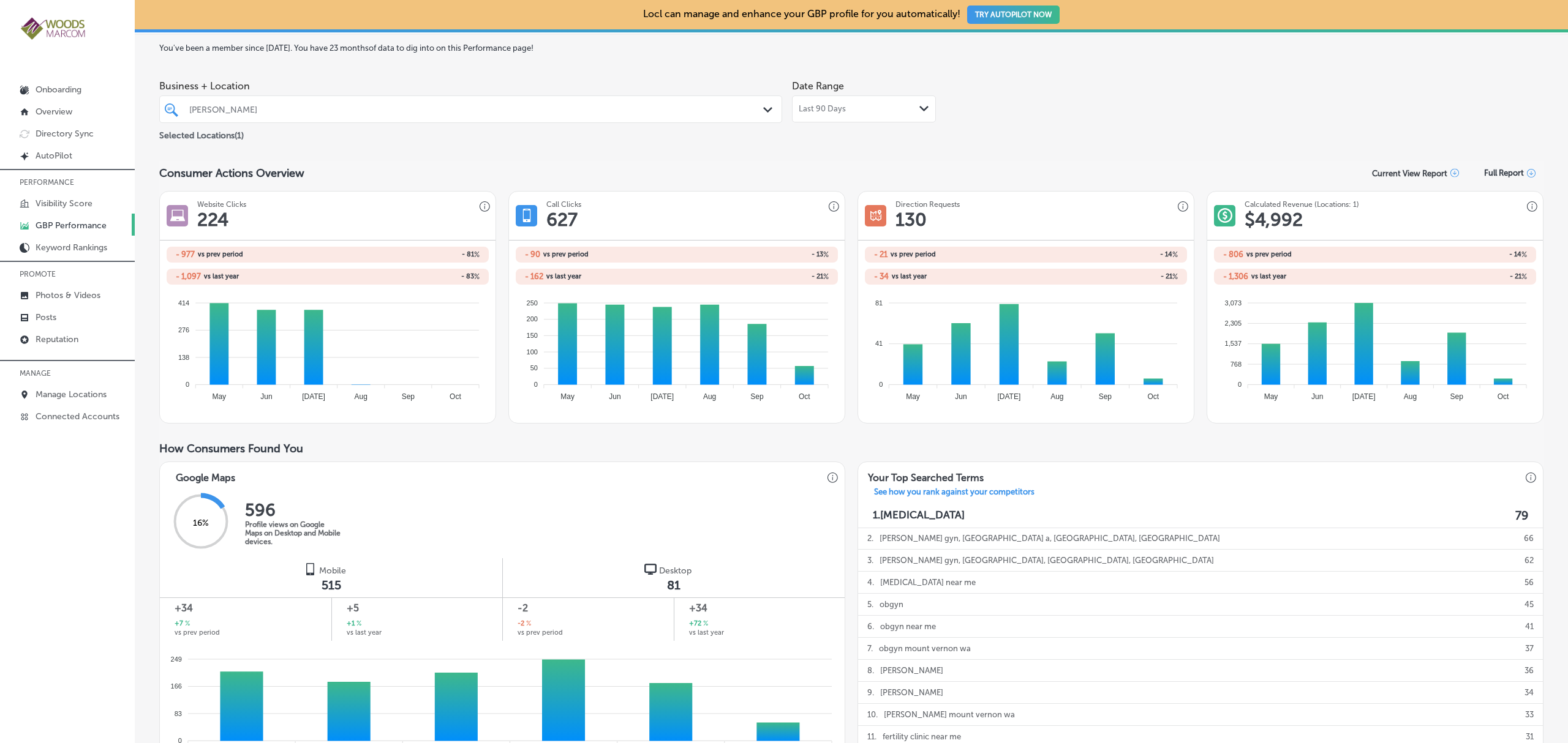
scroll to position [0, 0]
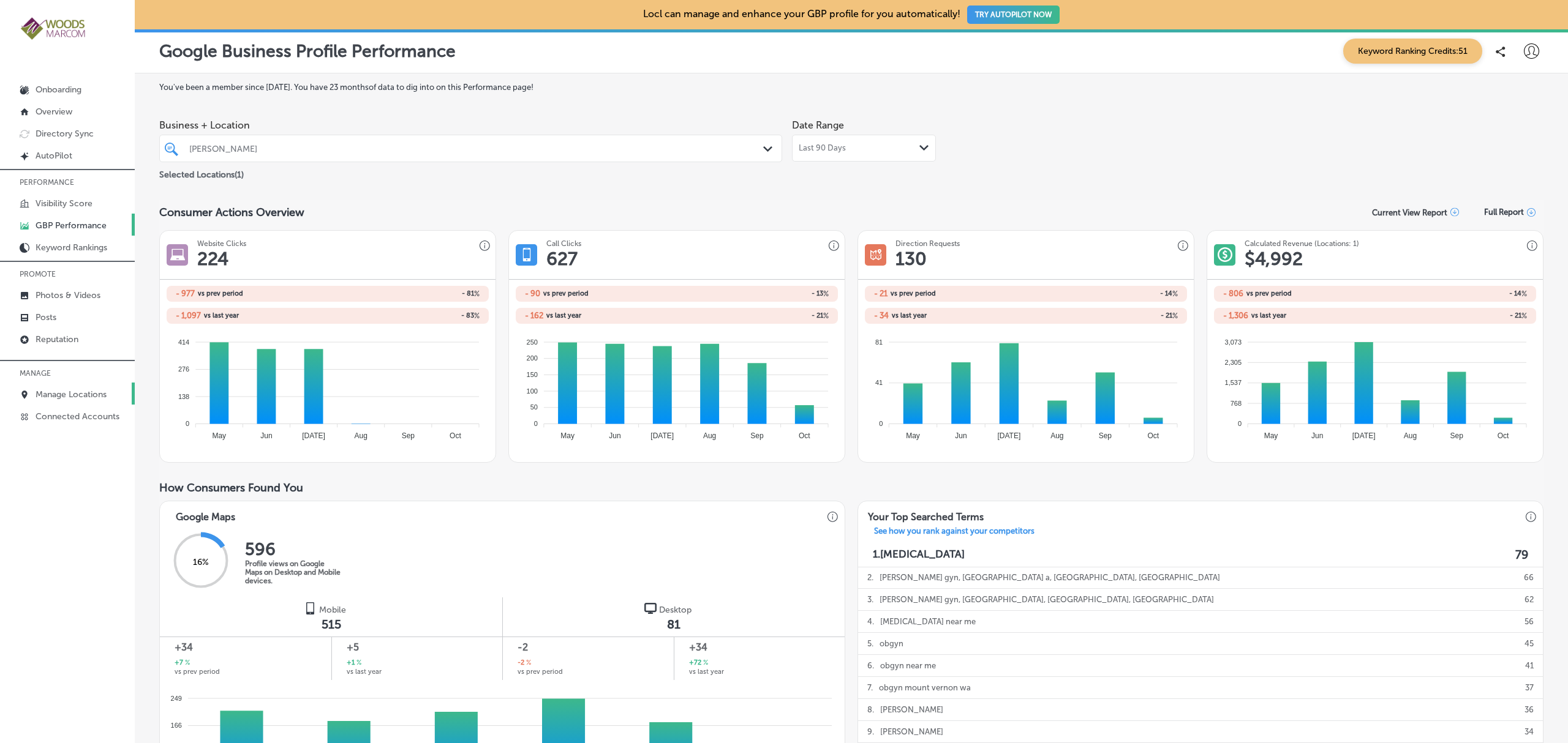
click at [86, 398] on p "Manage Locations" at bounding box center [71, 395] width 71 height 11
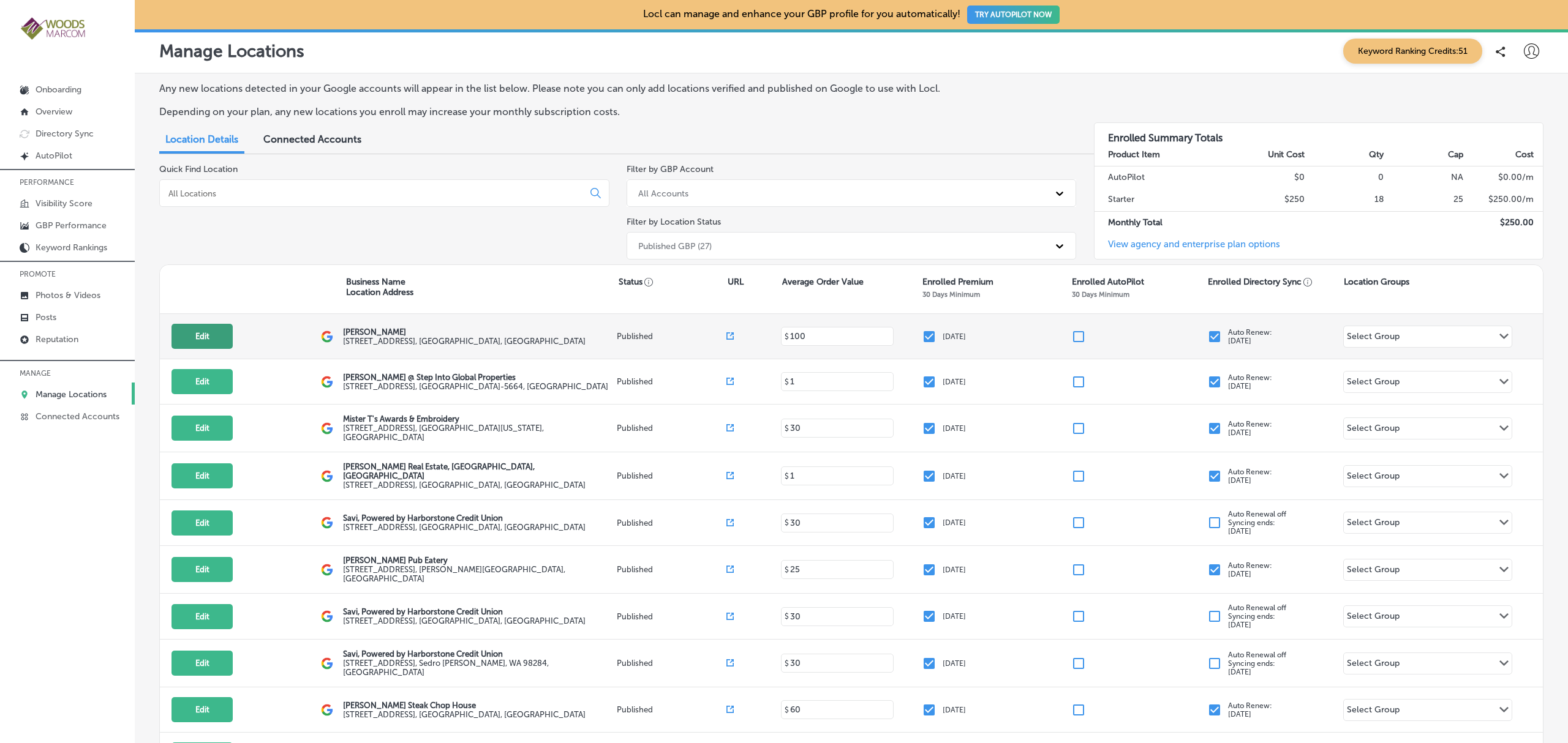
click at [192, 347] on button "Edit" at bounding box center [202, 336] width 61 height 25
select select "US"
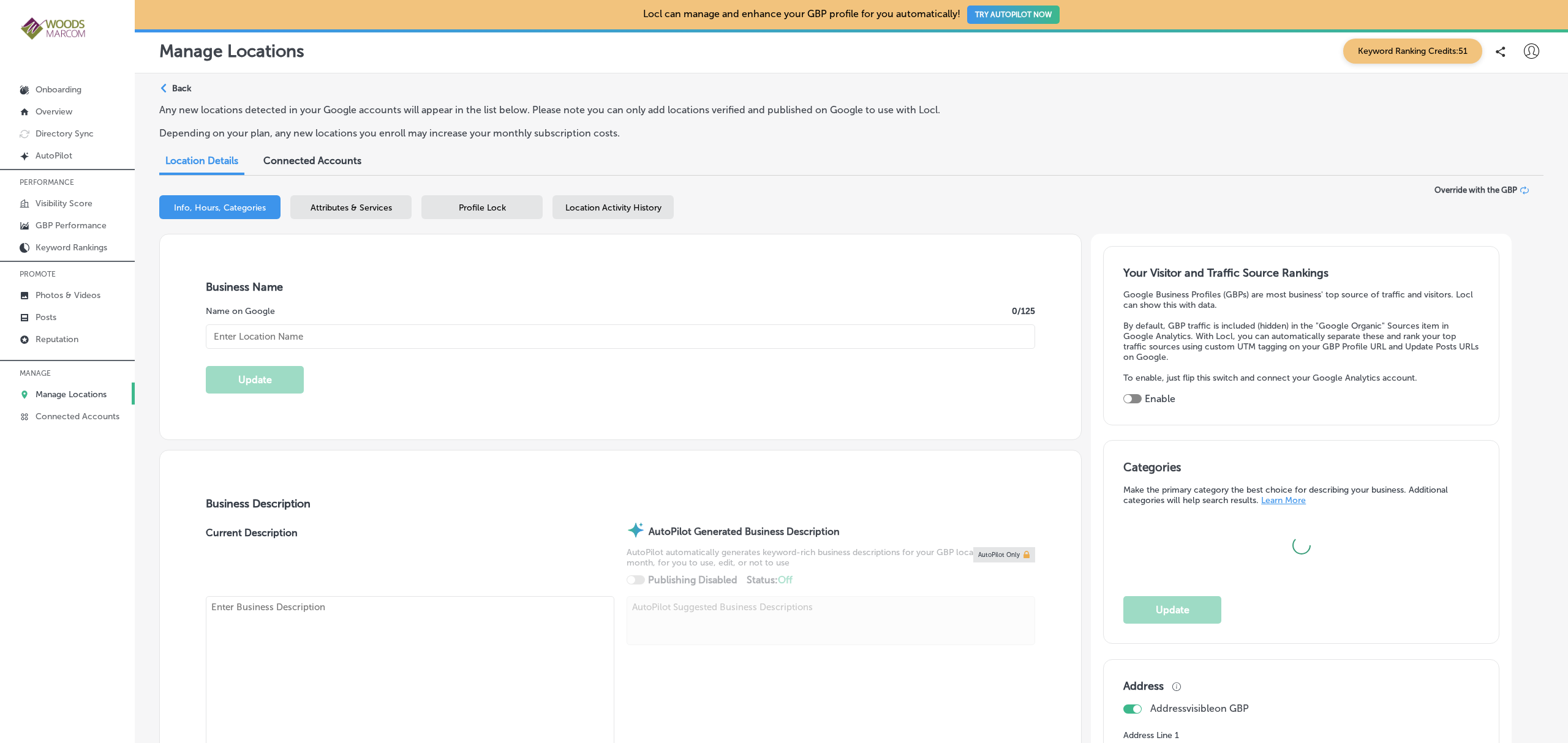
type input "Chinn GYN"
type textarea "Chinn GYN is a leading women's health clinic dedicated to empowering you throug…"
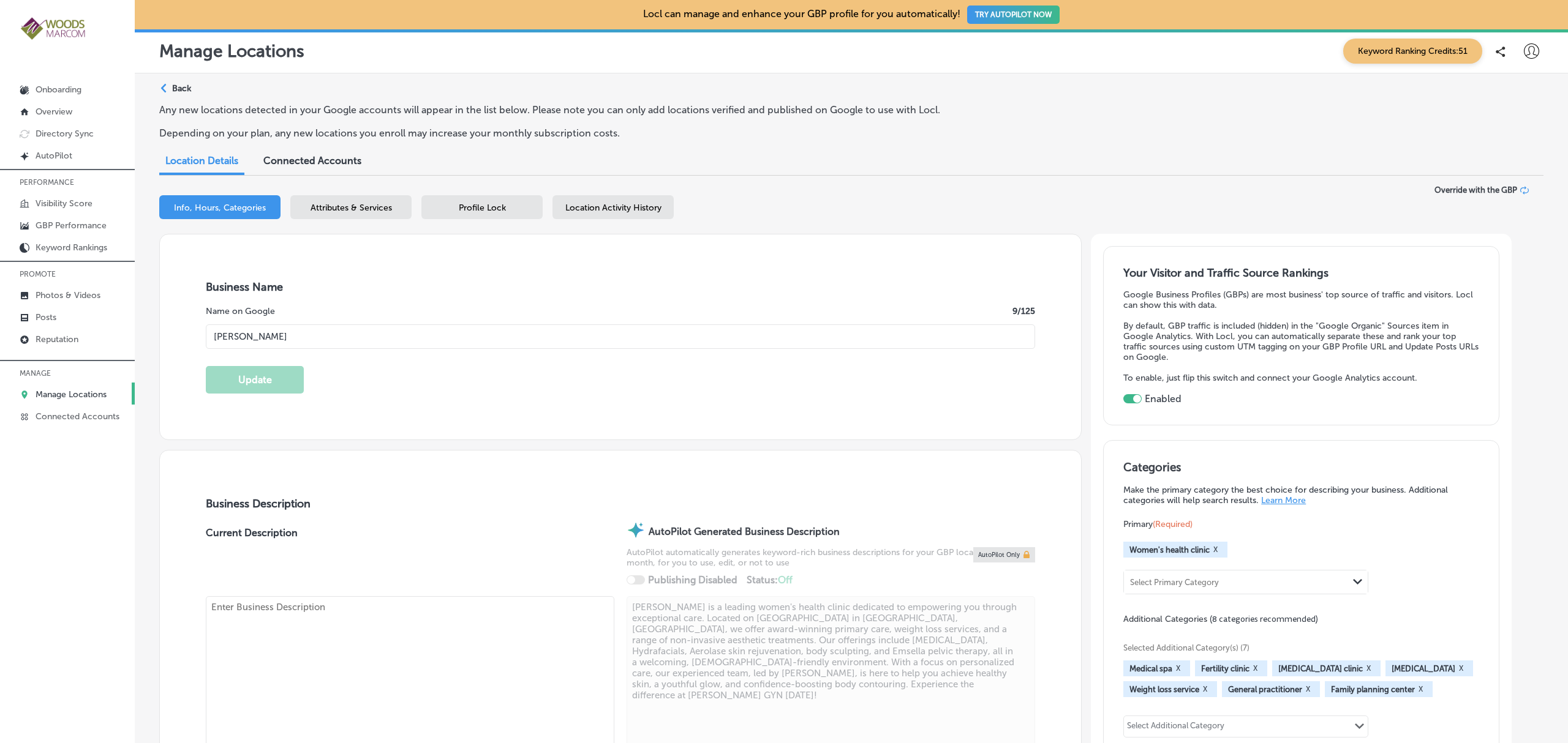
checkbox input "true"
type input "111 S 12th St"
type input "Suite A"
type input "Mount Vernon"
type input "98274"
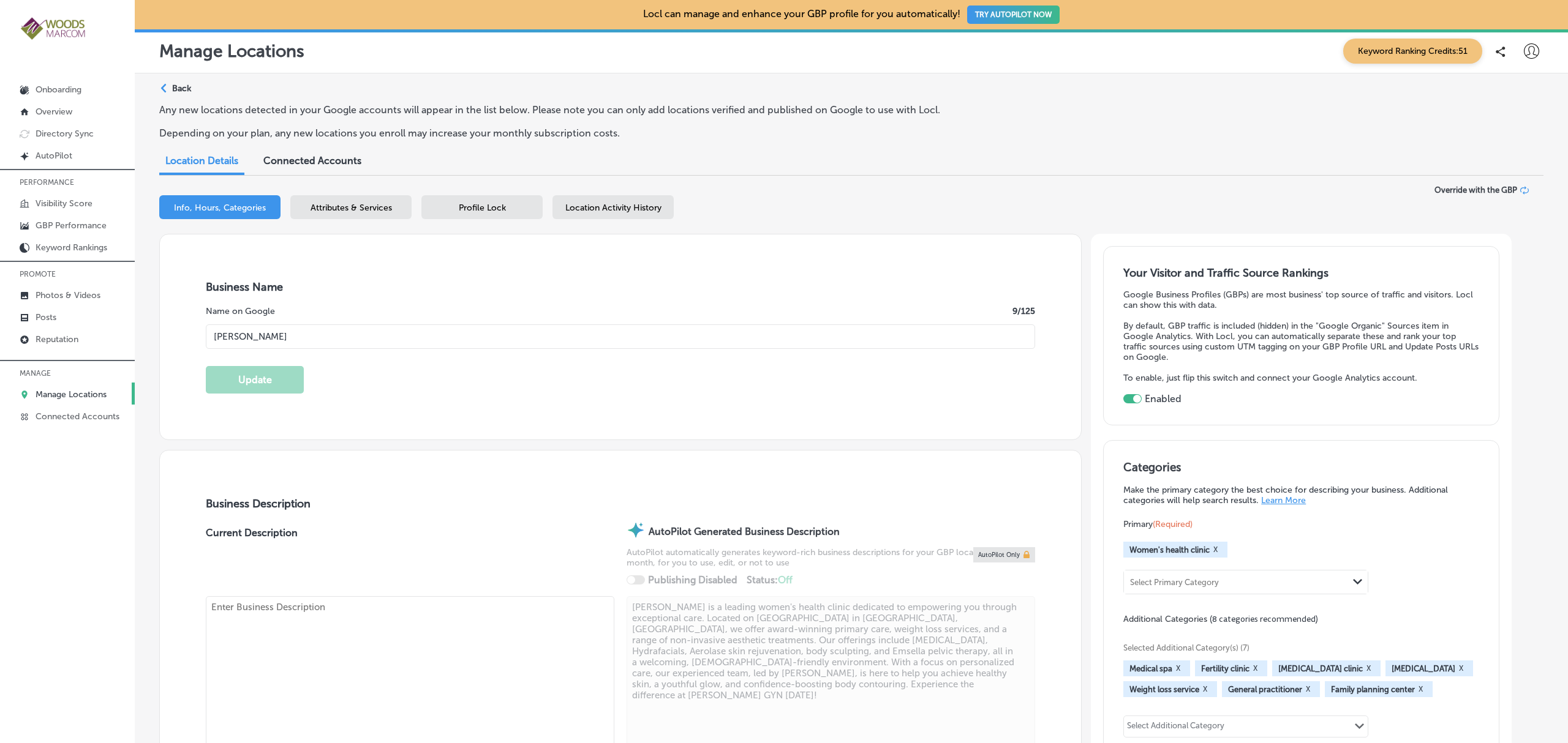
type input "US"
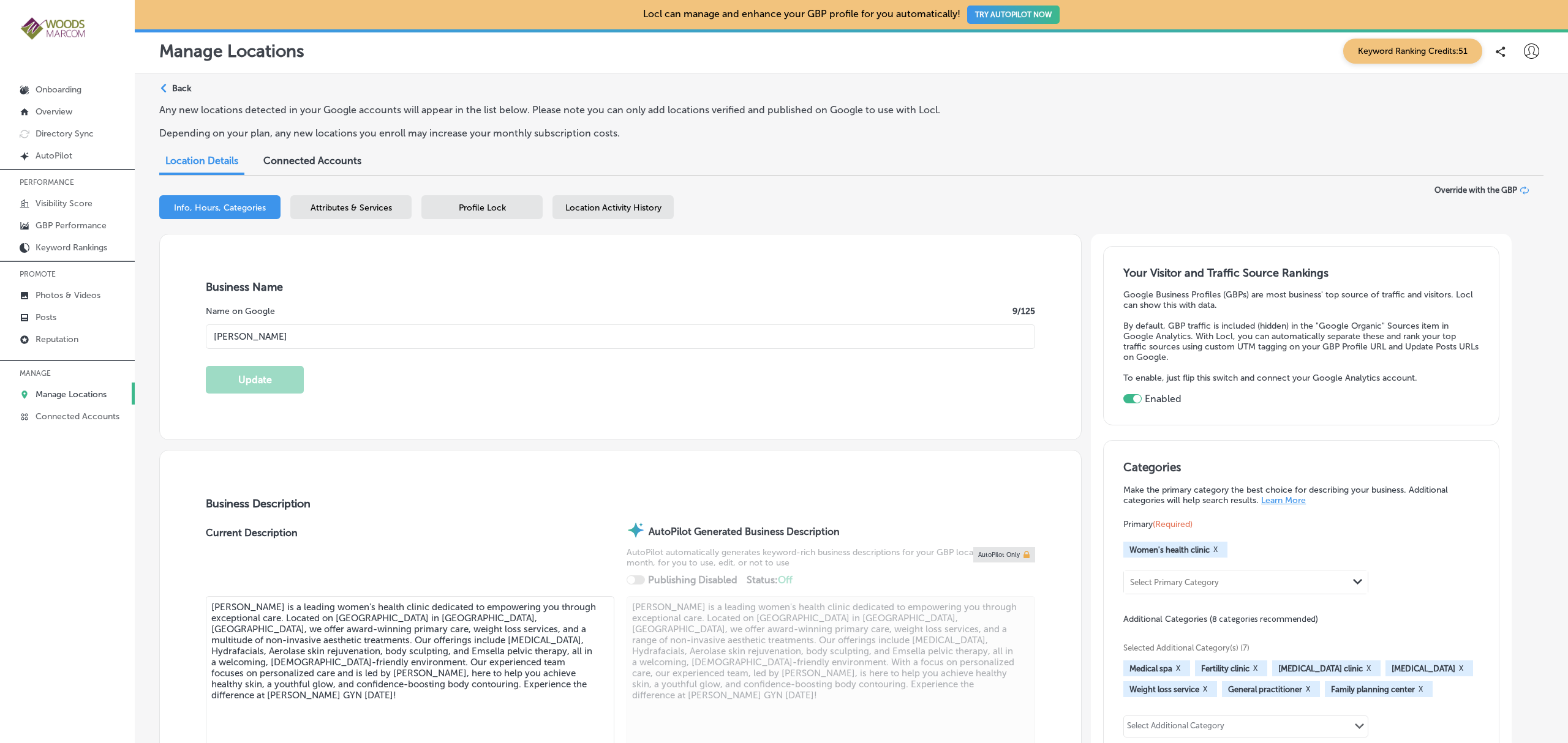
type textarea "Chinn GYN is a leading women's health clinic dedicated to empowering you throug…"
type input "https://www.chinngyn.com/"
type input "+1 360 824 5278"
click at [351, 207] on span "Attributes & Services" at bounding box center [351, 208] width 81 height 11
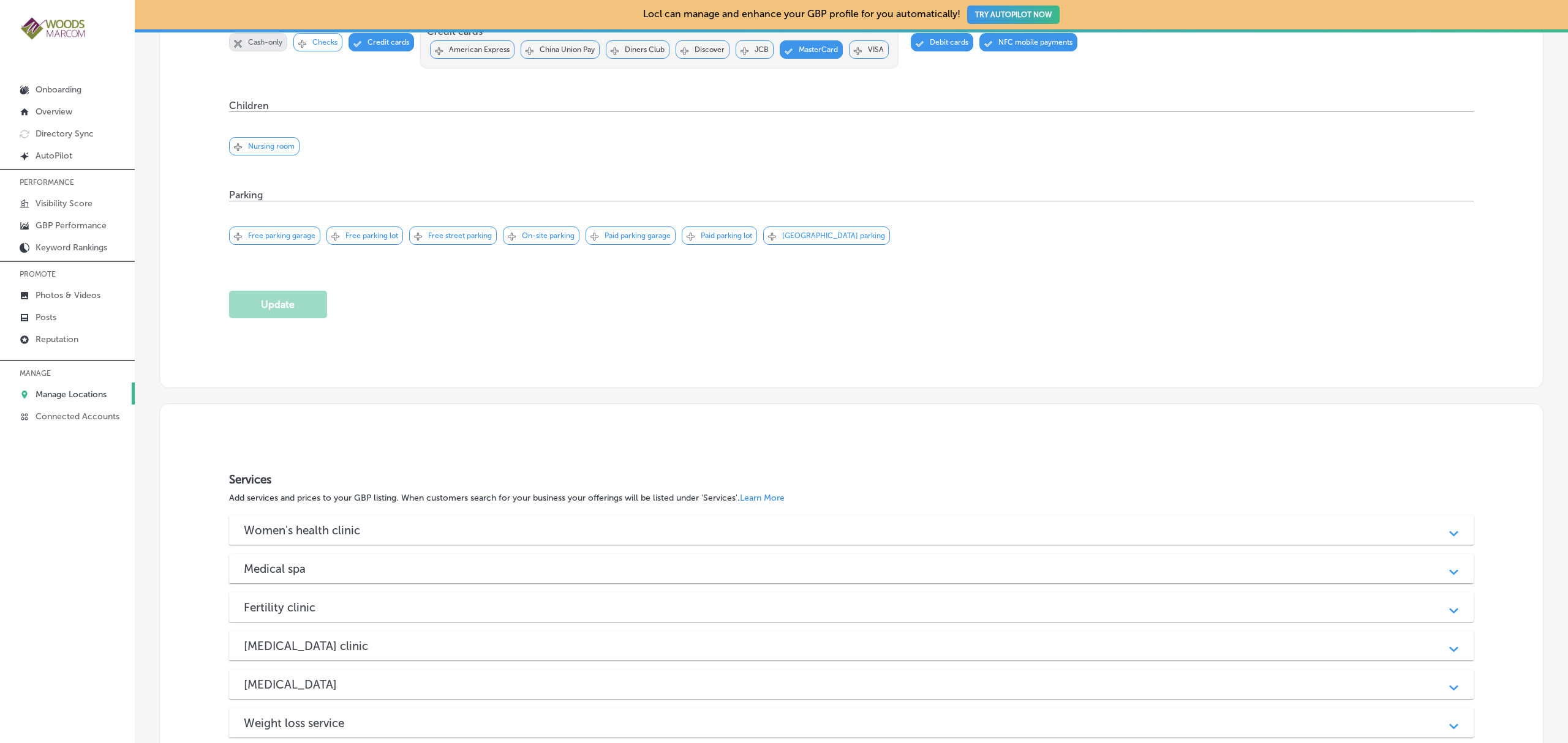
scroll to position [1003, 0]
click at [833, 517] on div "Women's health clinic Path Created with Sketch." at bounding box center [851, 532] width 1245 height 29
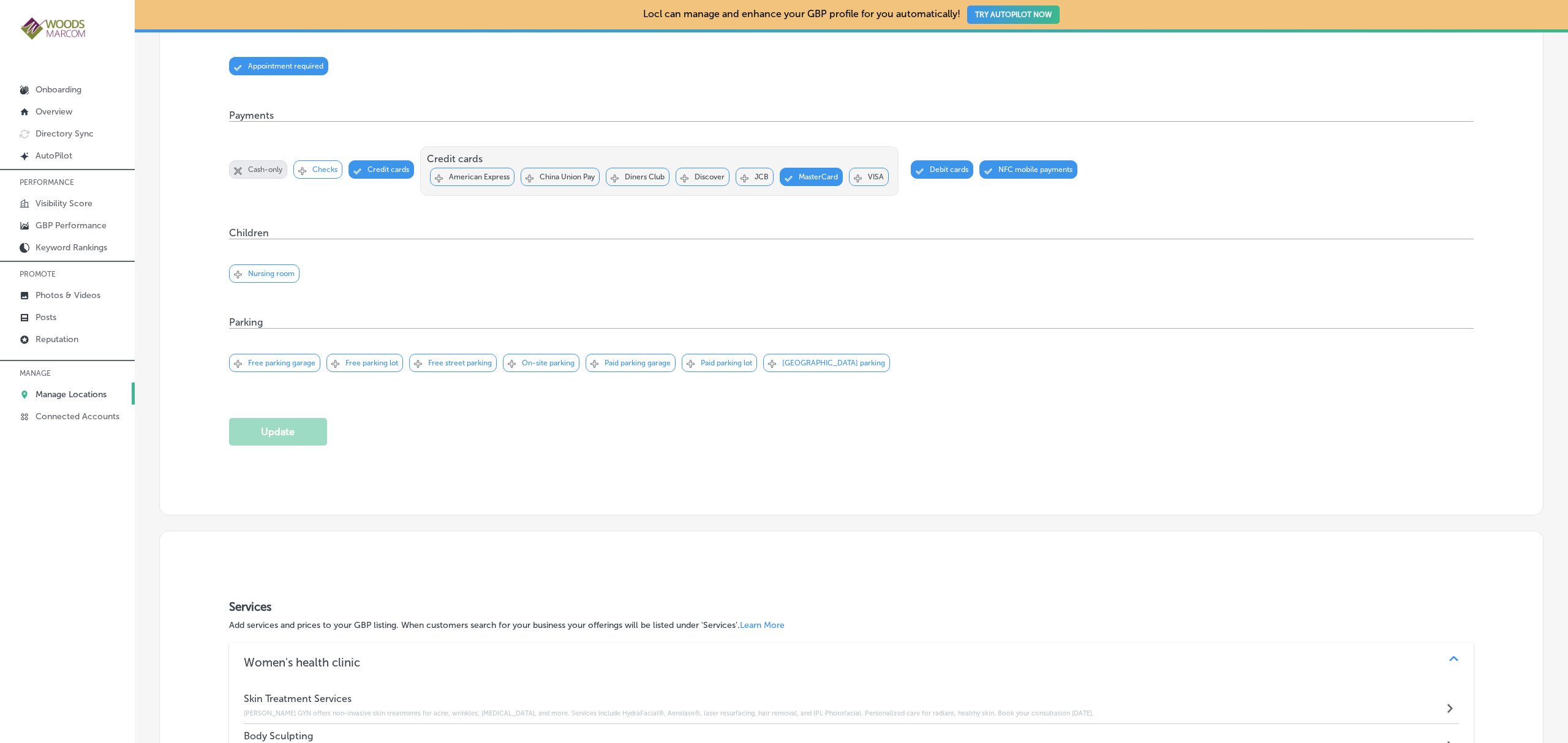
scroll to position [850, 0]
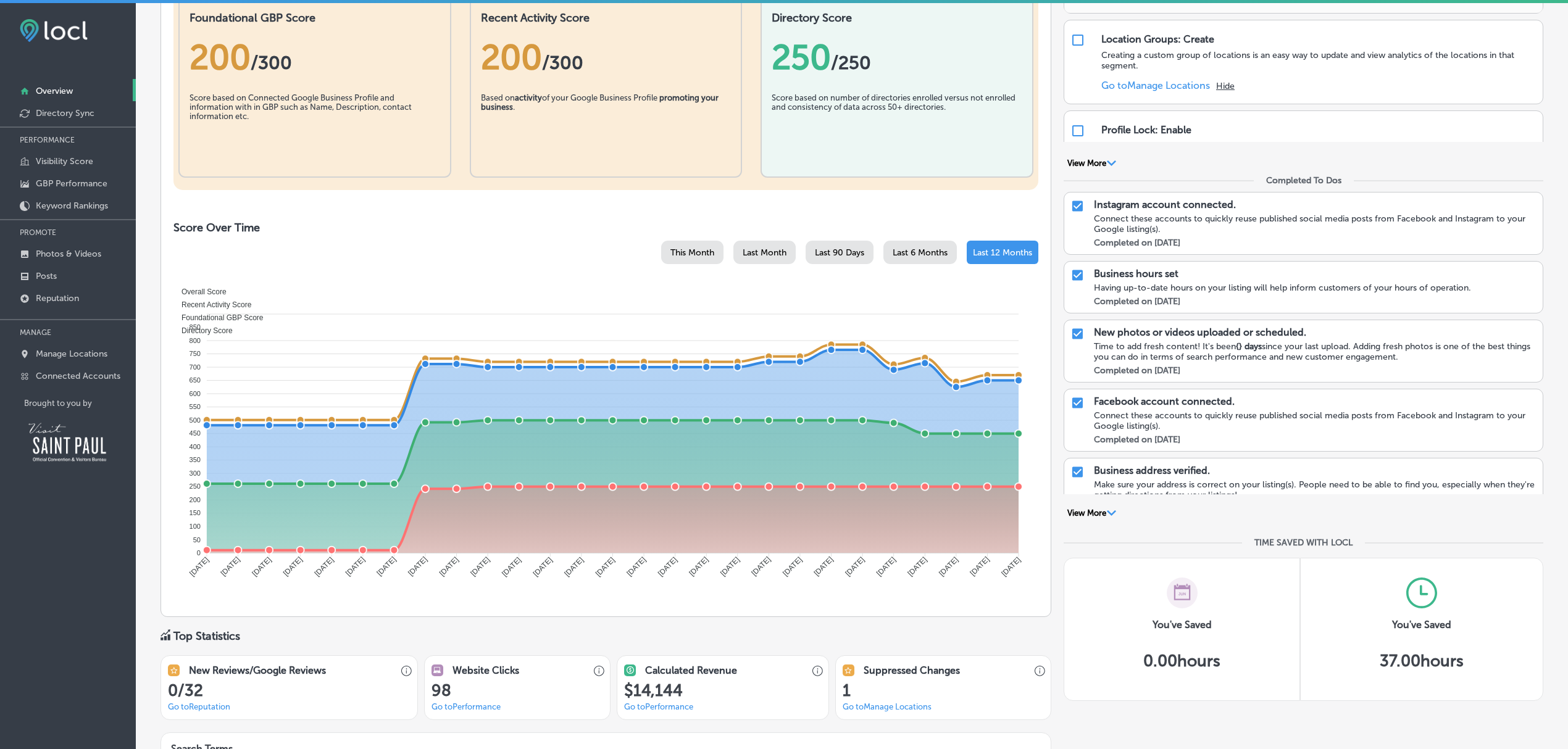
scroll to position [278, 0]
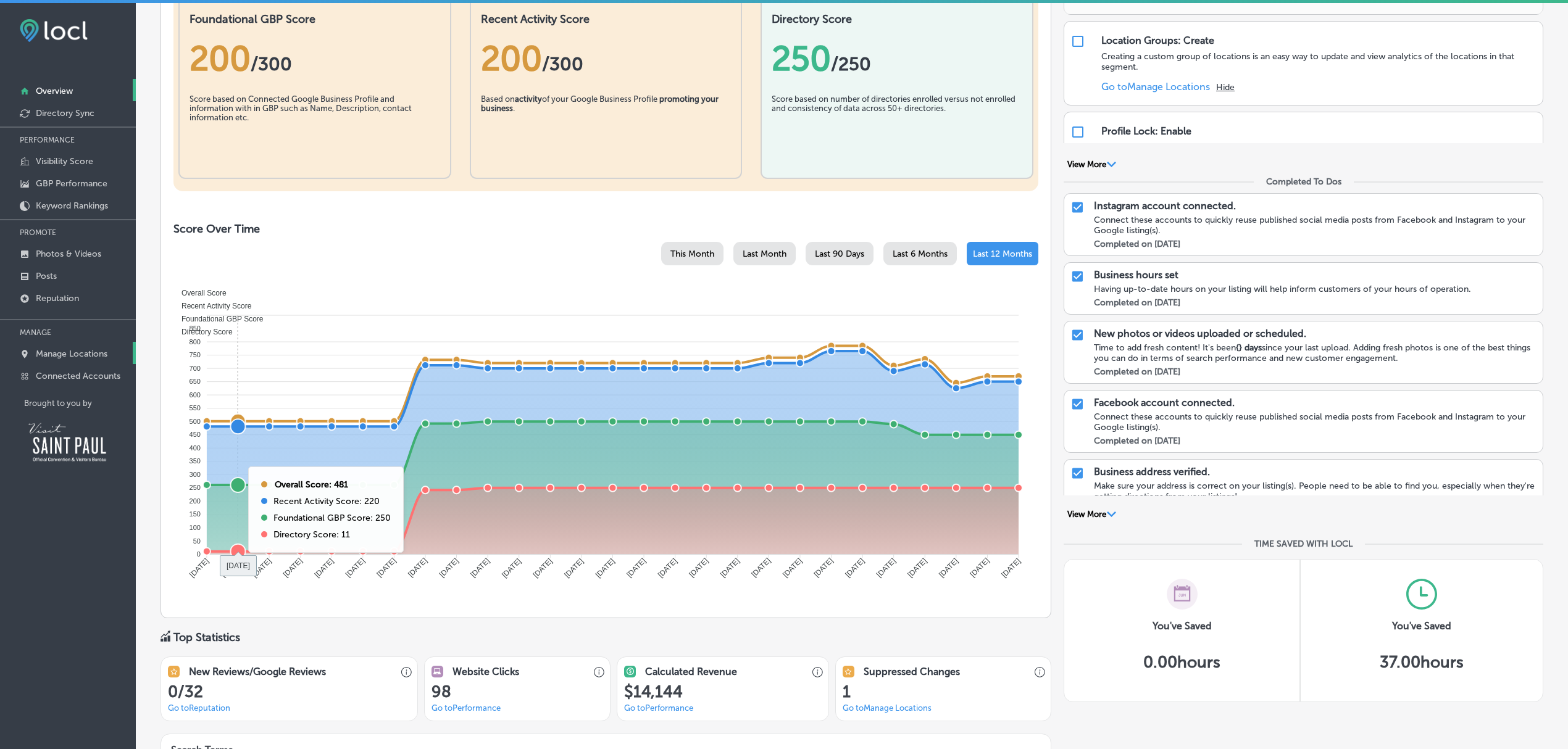
click at [48, 354] on p "Manage Locations" at bounding box center [72, 354] width 72 height 11
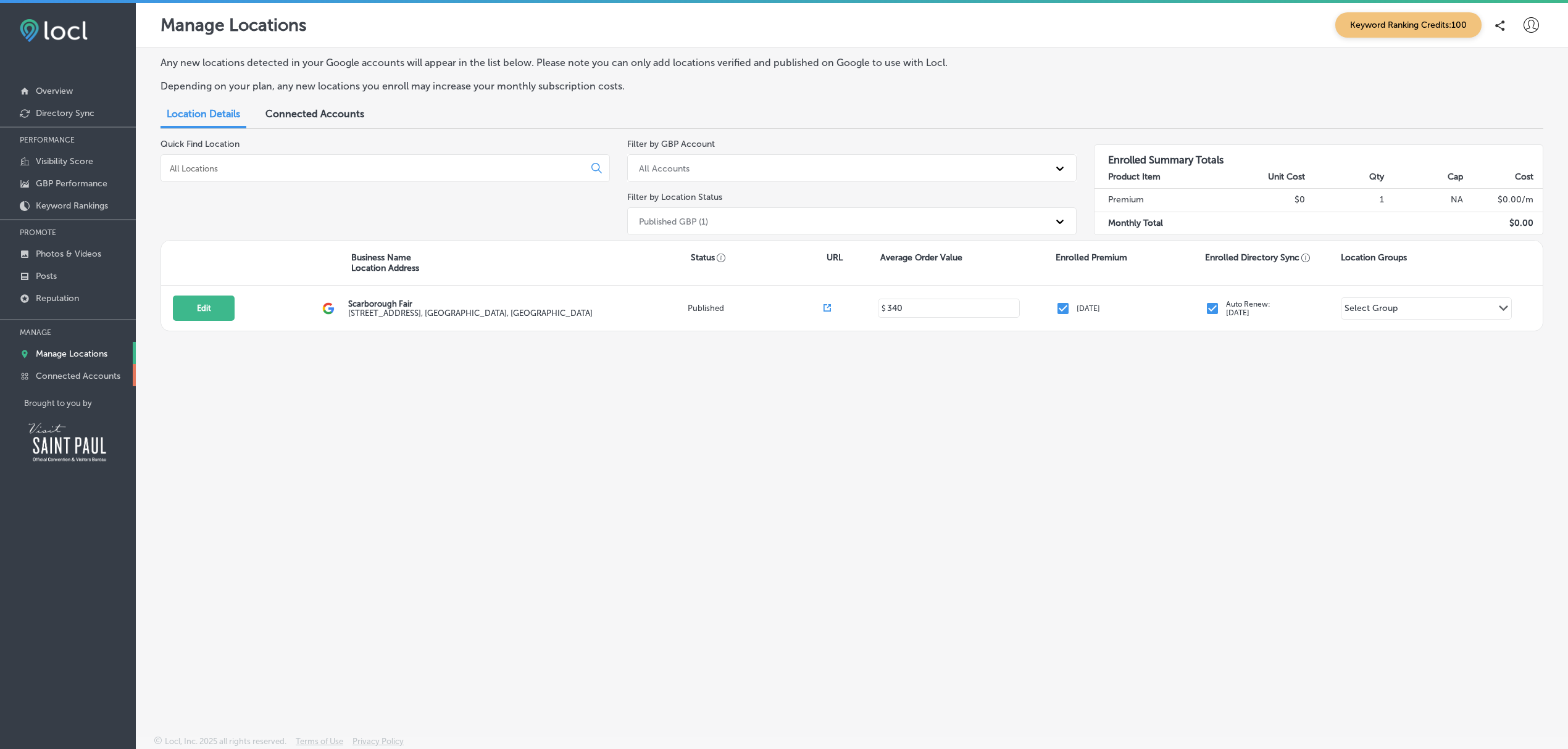
click at [60, 384] on link "Connected Accounts" at bounding box center [68, 375] width 136 height 22
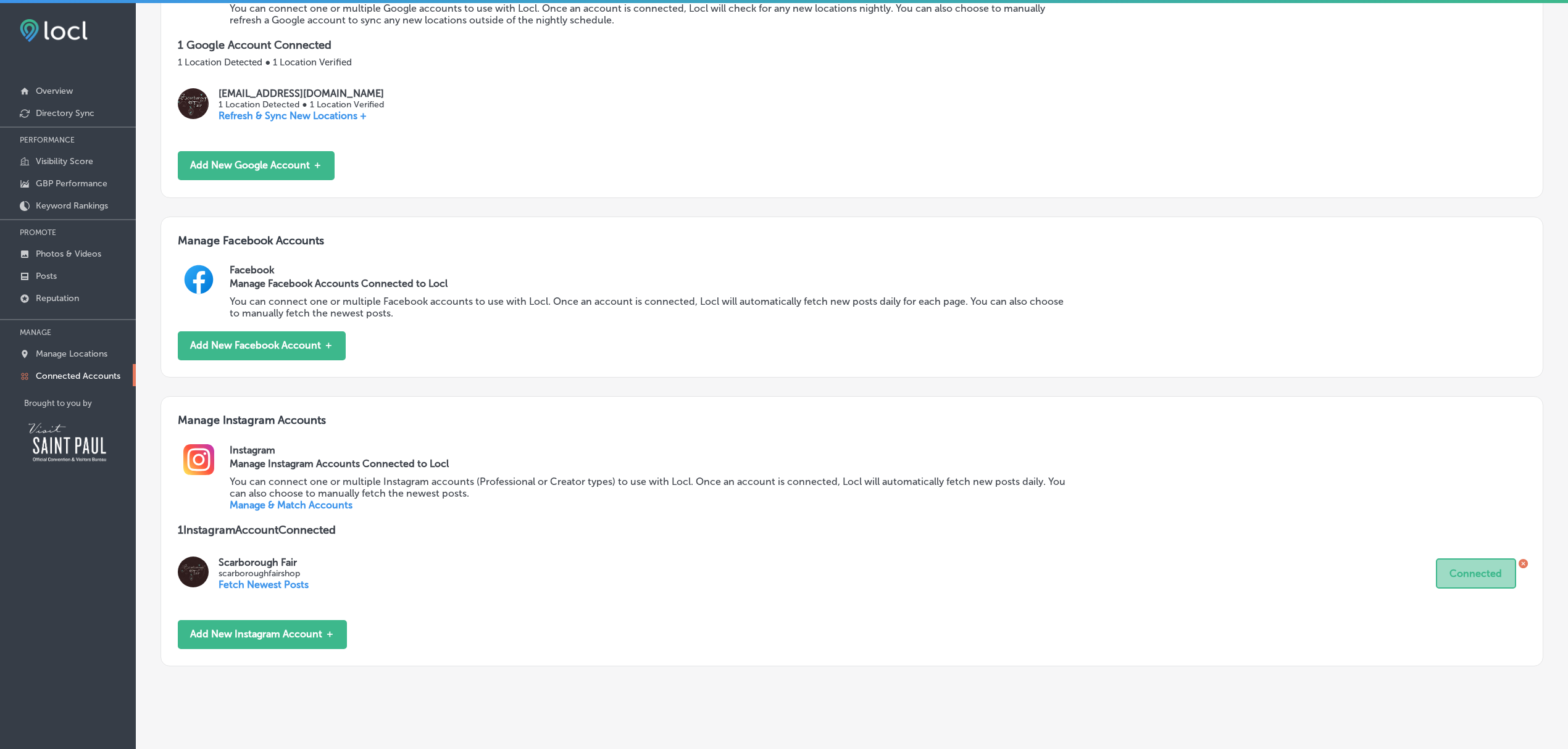
scroll to position [233, 0]
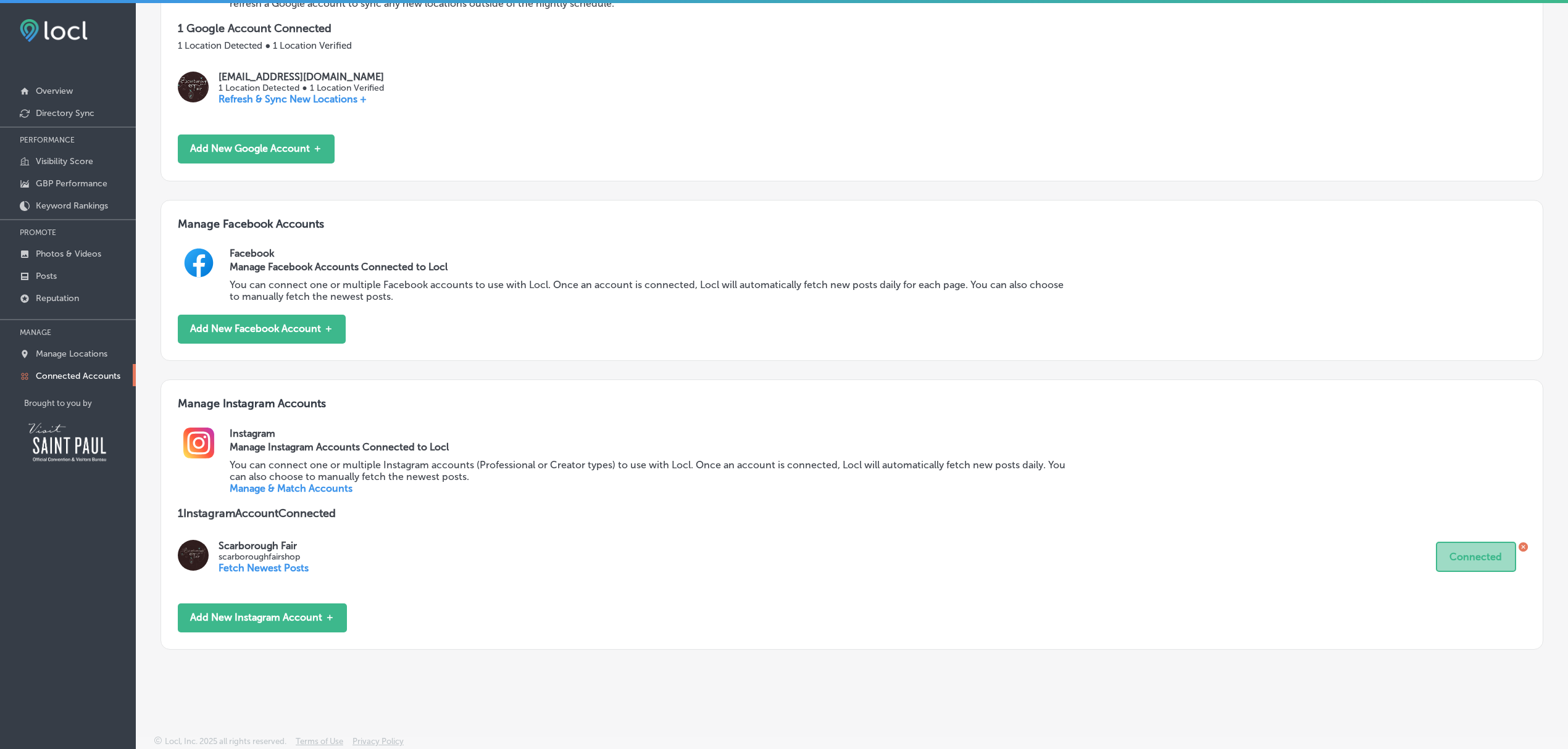
click at [317, 487] on link "Manage & Match Accounts" at bounding box center [291, 489] width 123 height 12
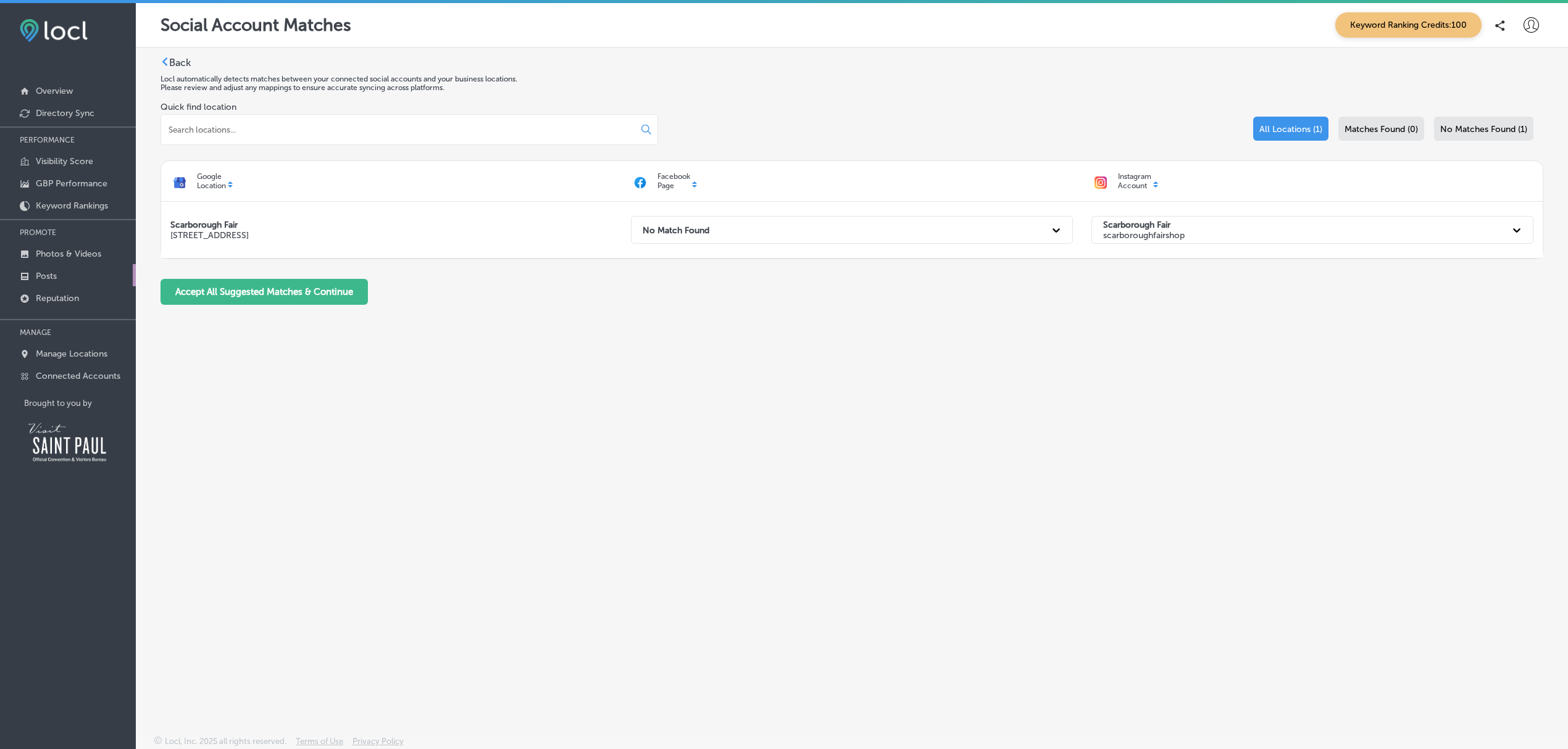
click at [67, 273] on link "Posts" at bounding box center [68, 275] width 136 height 22
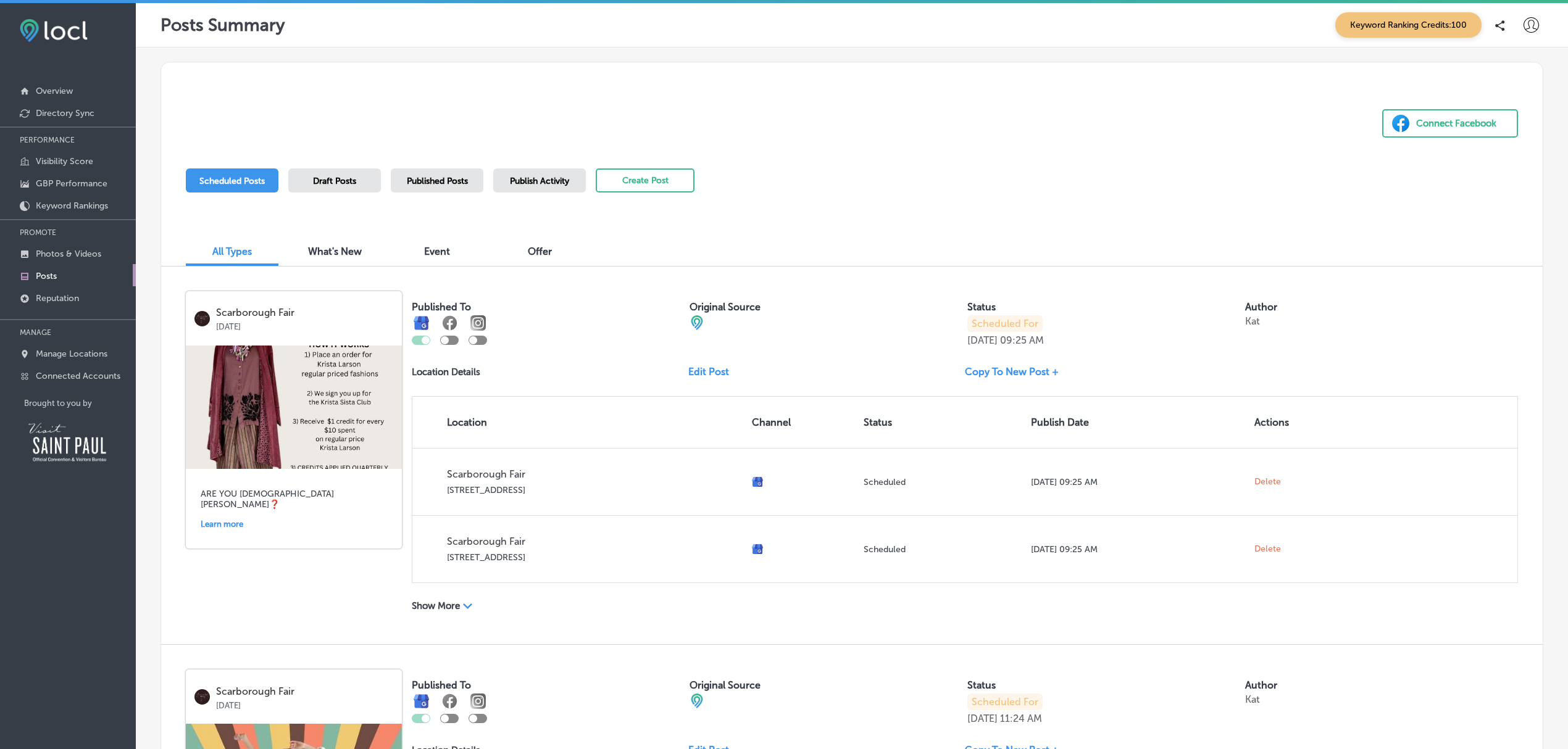
click at [453, 180] on span "Published Posts" at bounding box center [437, 181] width 61 height 11
